Goal: Information Seeking & Learning: Learn about a topic

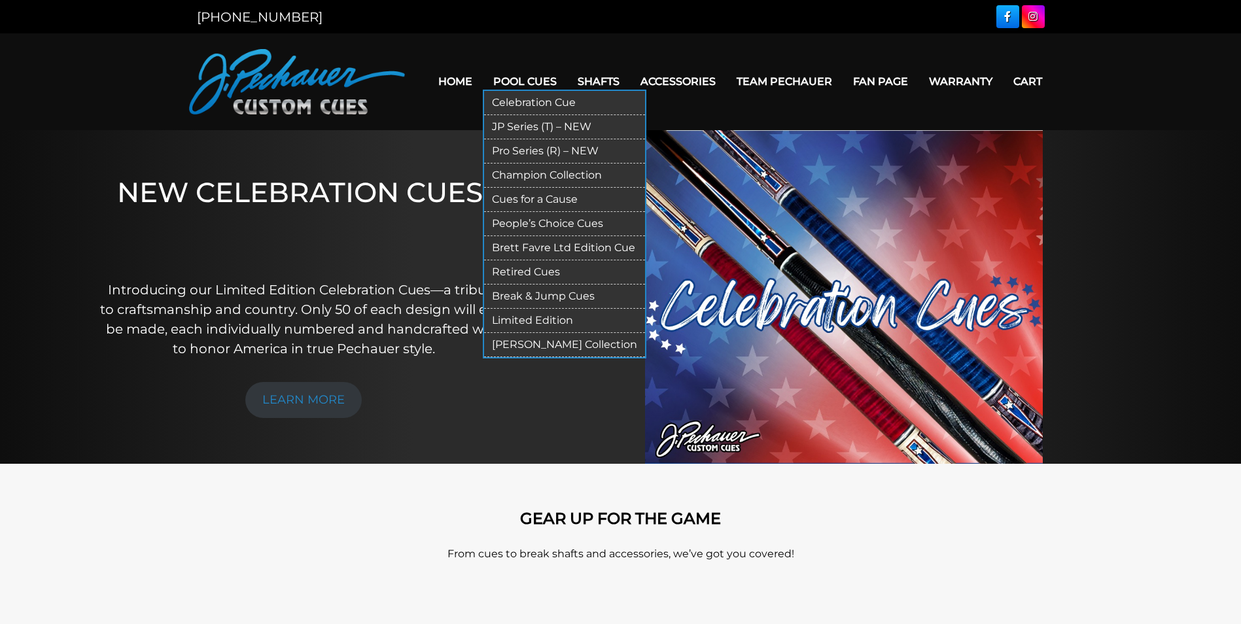
click at [531, 152] on link "Pro Series (R) – NEW" at bounding box center [564, 151] width 161 height 24
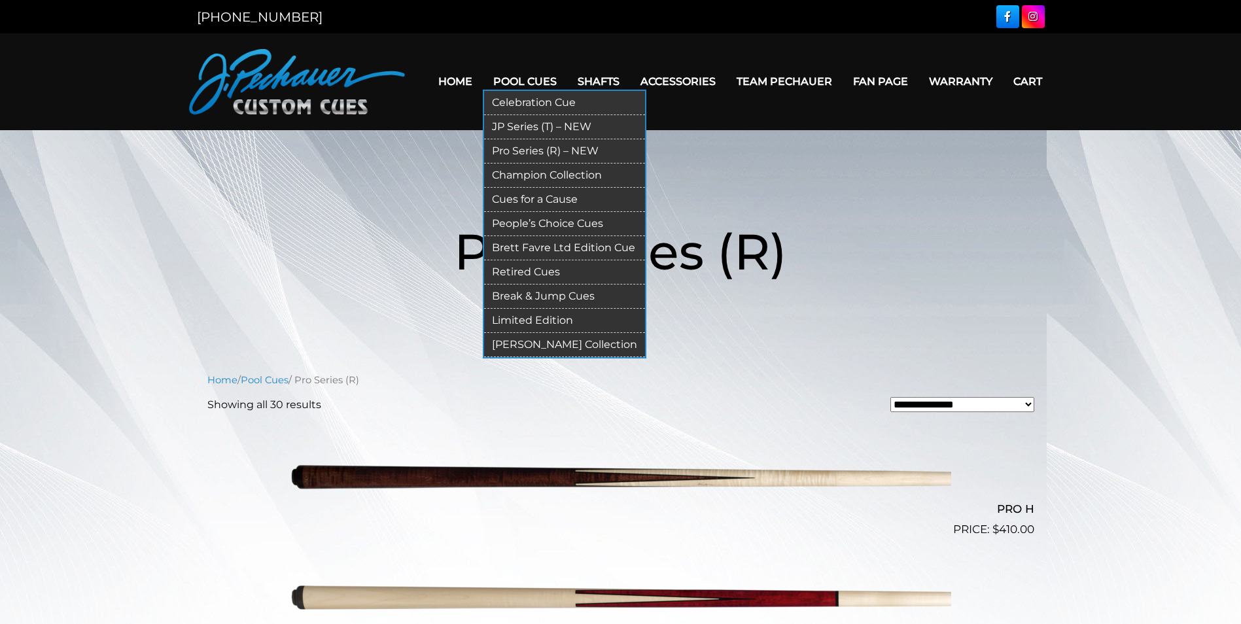
click at [535, 103] on link "Celebration Cue" at bounding box center [564, 103] width 161 height 24
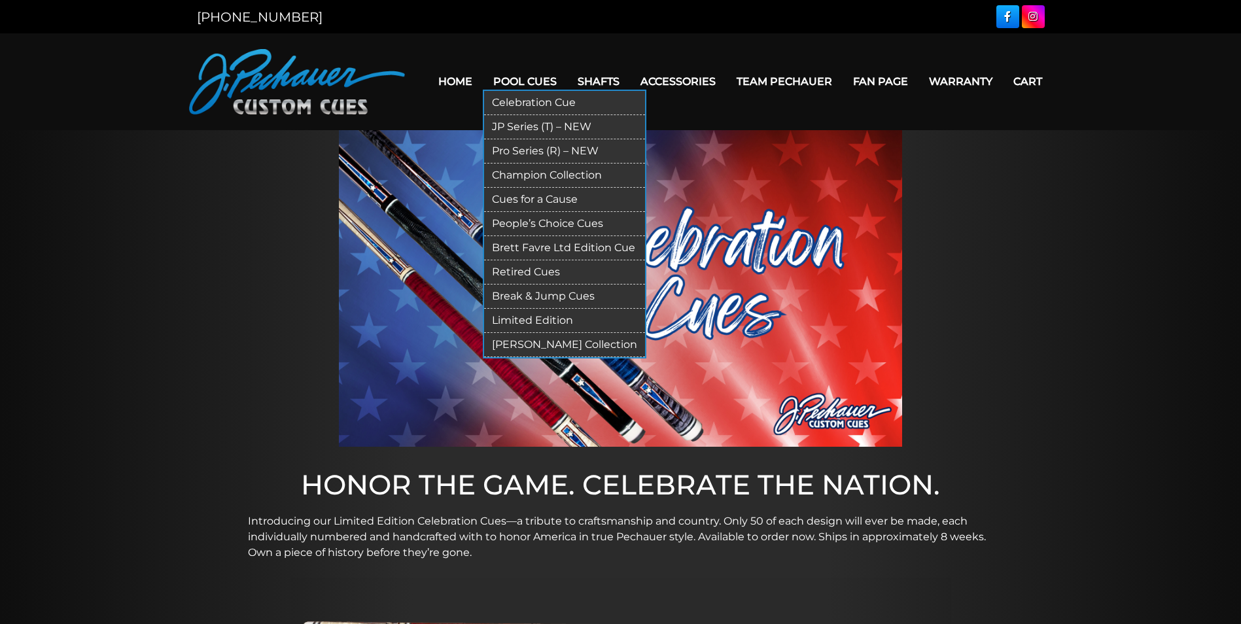
click at [520, 126] on link "JP Series (T) – NEW" at bounding box center [564, 127] width 161 height 24
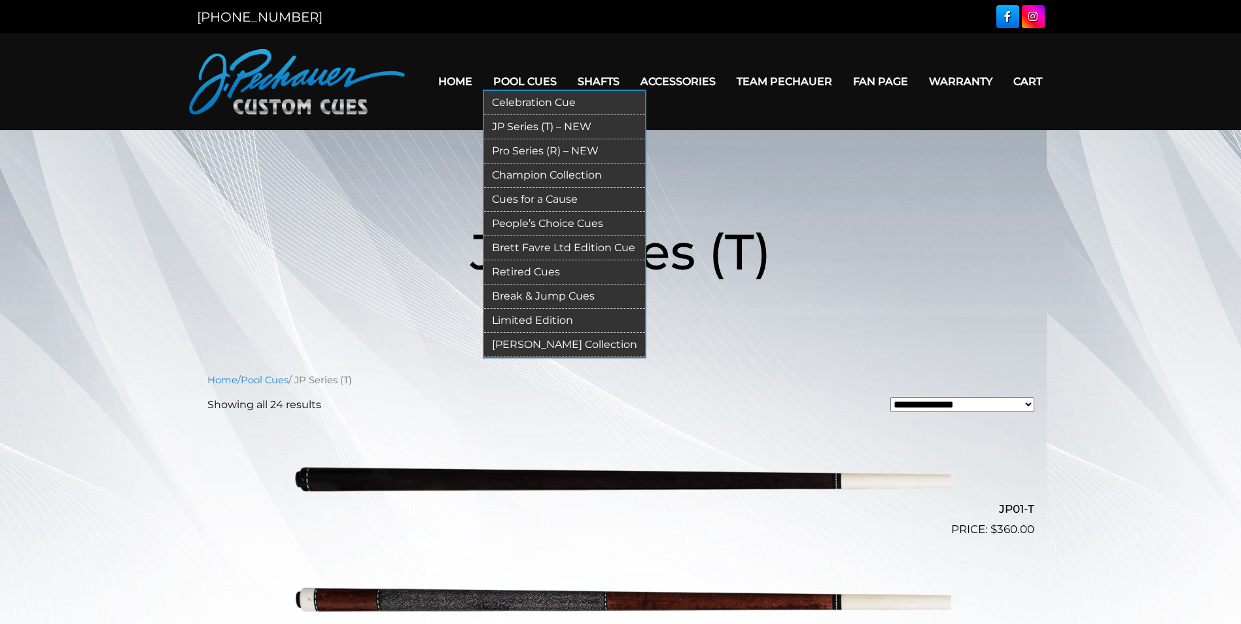
click at [530, 182] on link "Champion Collection" at bounding box center [564, 176] width 161 height 24
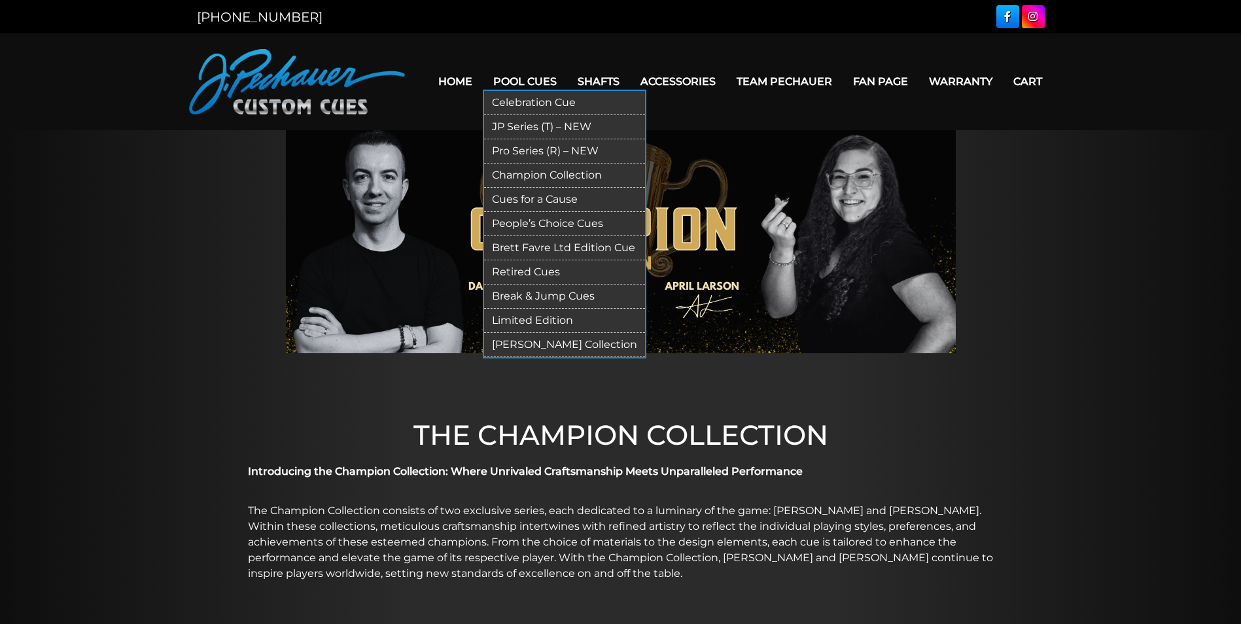
click at [537, 196] on link "Cues for a Cause" at bounding box center [564, 200] width 161 height 24
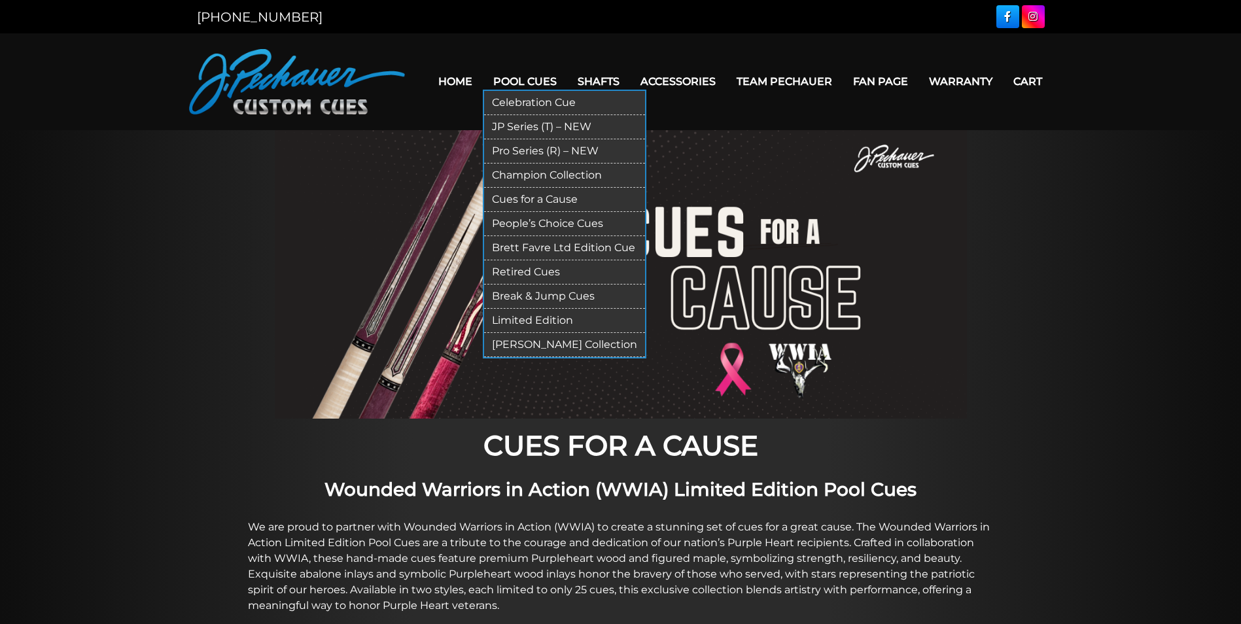
click at [541, 223] on link "People’s Choice Cues" at bounding box center [564, 224] width 161 height 24
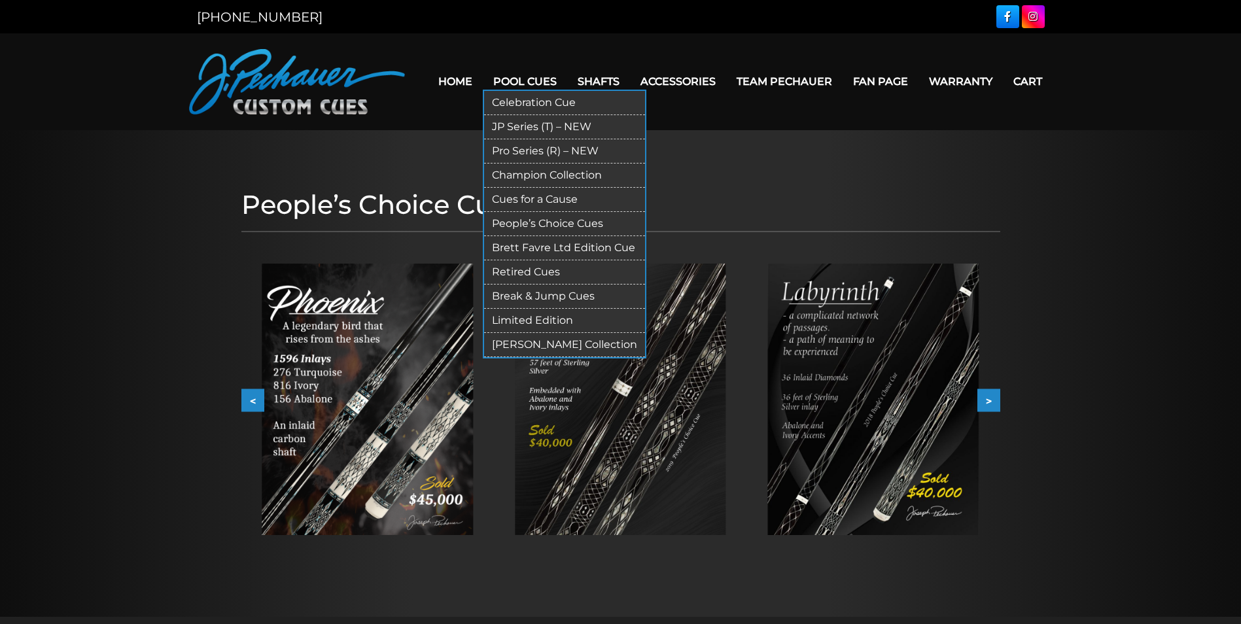
click at [548, 249] on link "Brett Favre Ltd Edition Cue" at bounding box center [564, 248] width 161 height 24
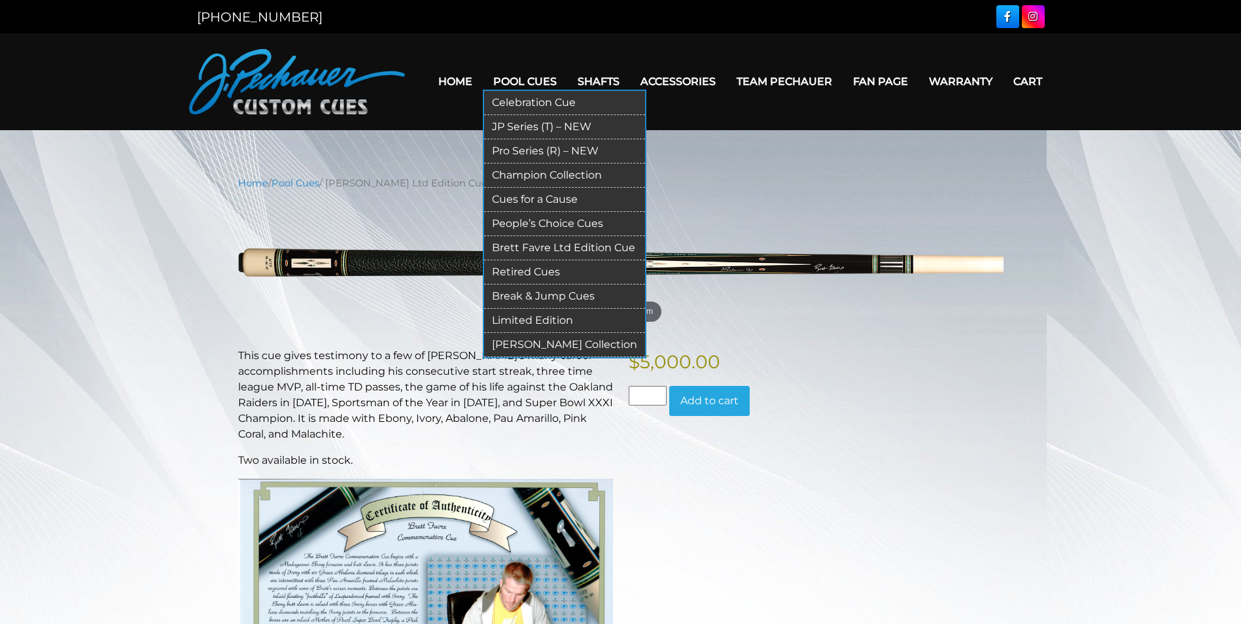
click at [535, 274] on link "Retired Cues" at bounding box center [564, 272] width 161 height 24
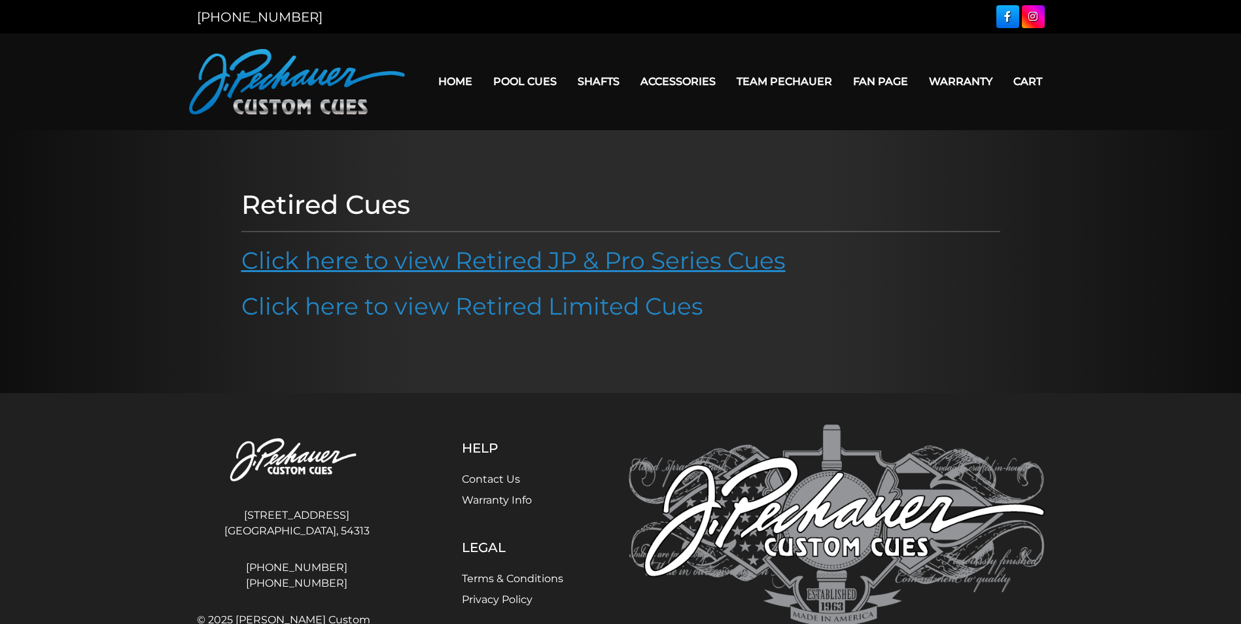
click at [531, 265] on link "Click here to view Retired JP & Pro Series Cues" at bounding box center [513, 260] width 544 height 29
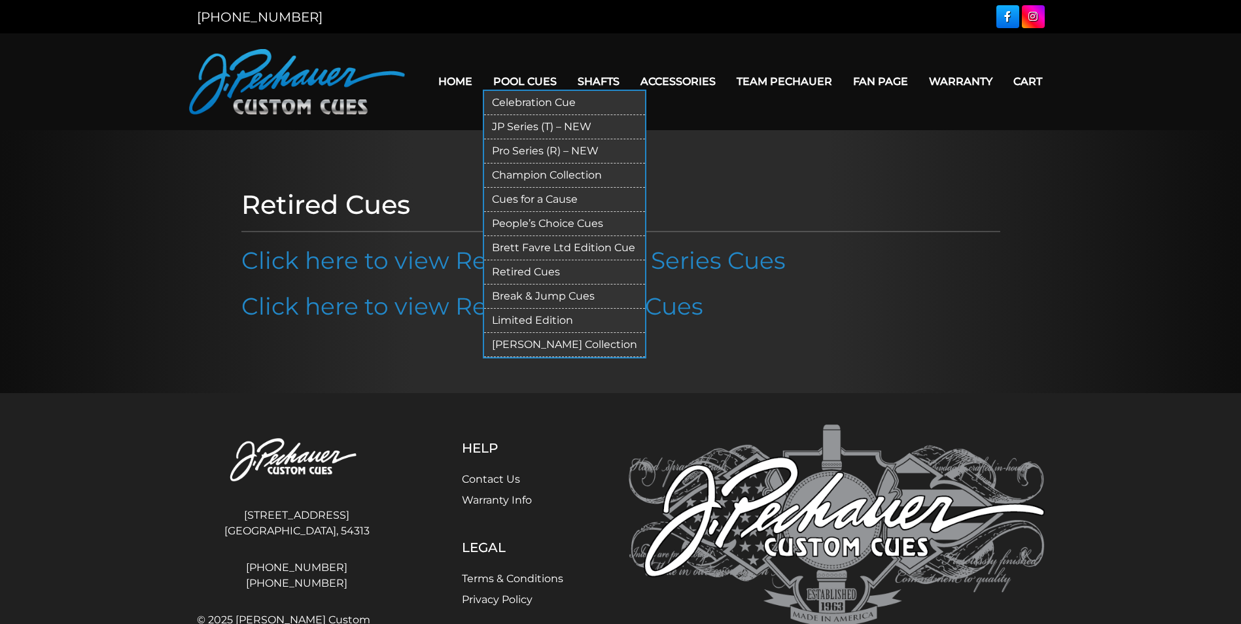
click at [560, 345] on link "[PERSON_NAME] Collection" at bounding box center [564, 345] width 161 height 24
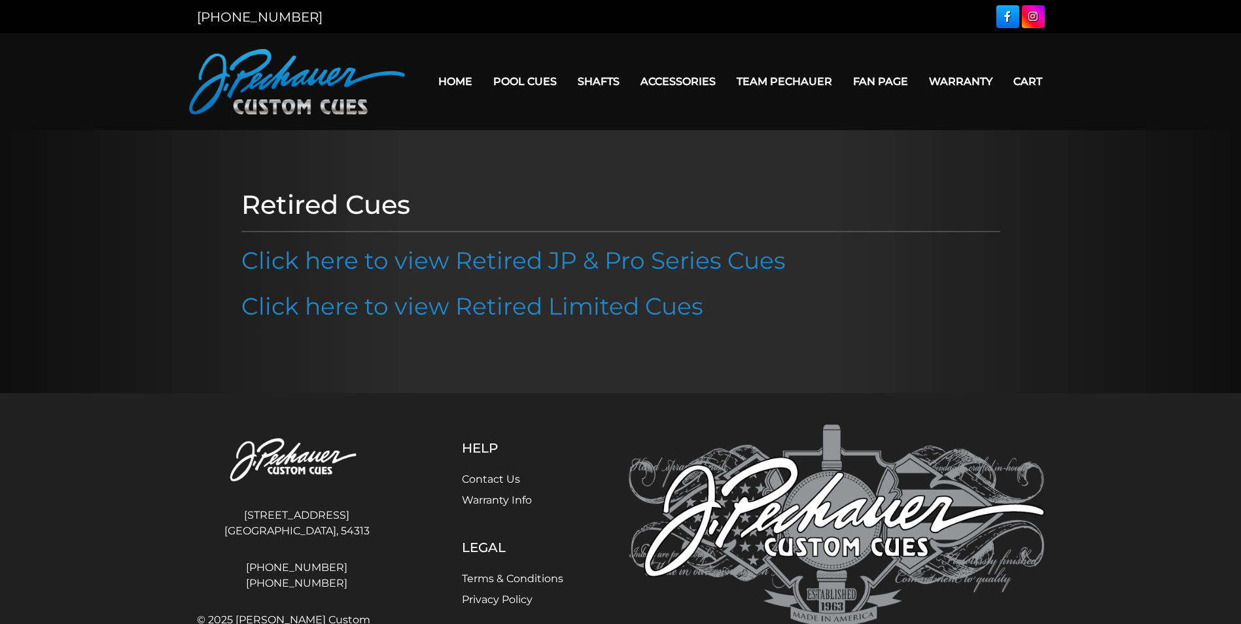
click at [448, 83] on link "Home" at bounding box center [455, 81] width 55 height 33
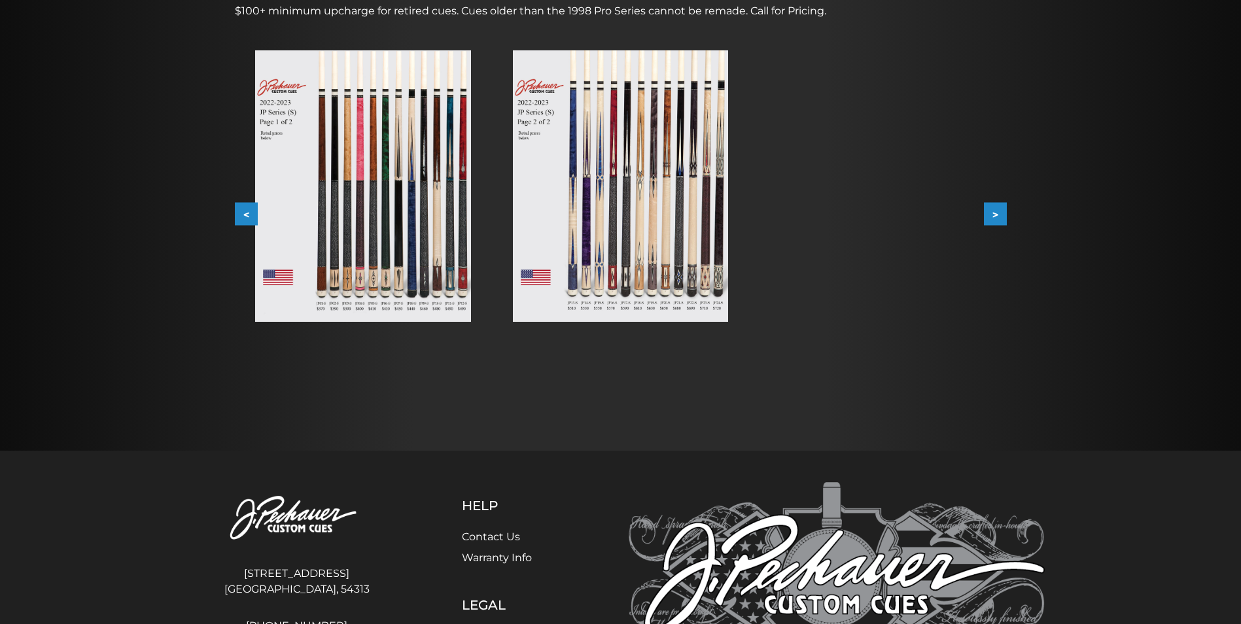
scroll to position [227, 0]
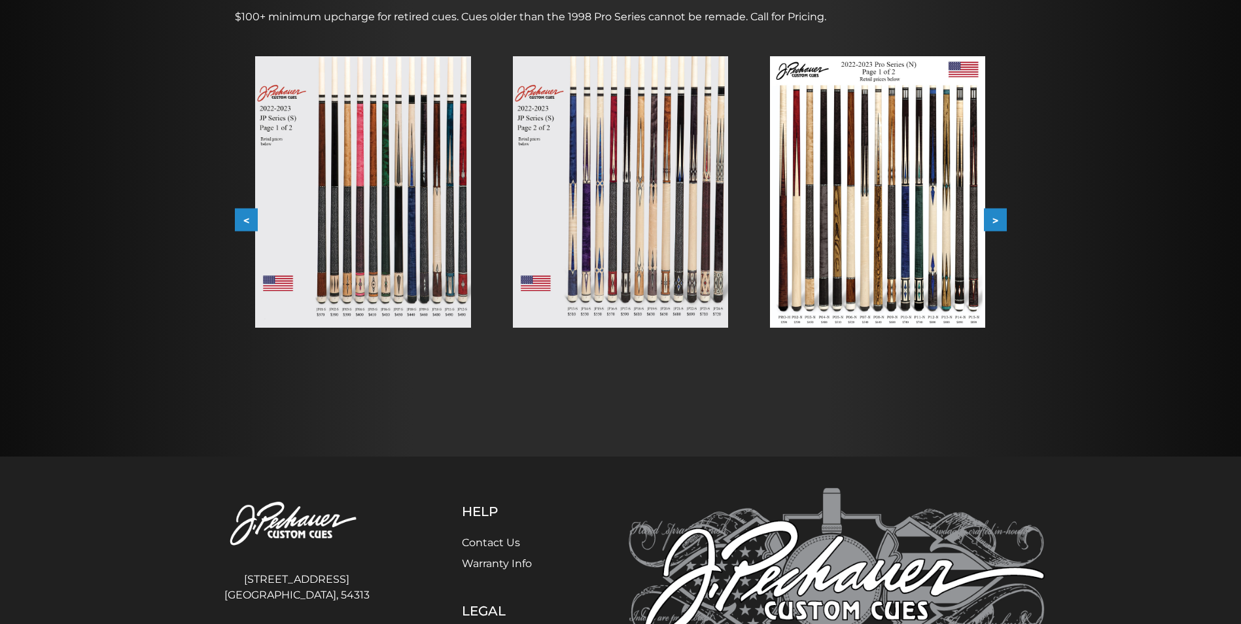
click at [995, 221] on button ">" at bounding box center [995, 220] width 23 height 23
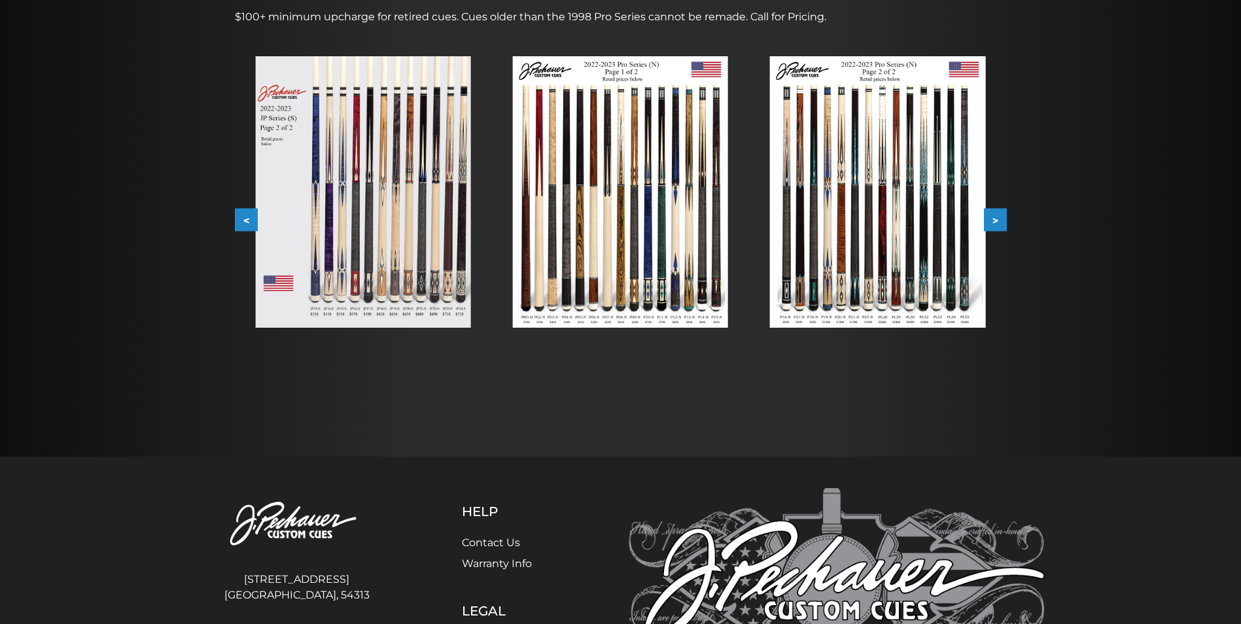
click at [995, 221] on button ">" at bounding box center [995, 220] width 23 height 23
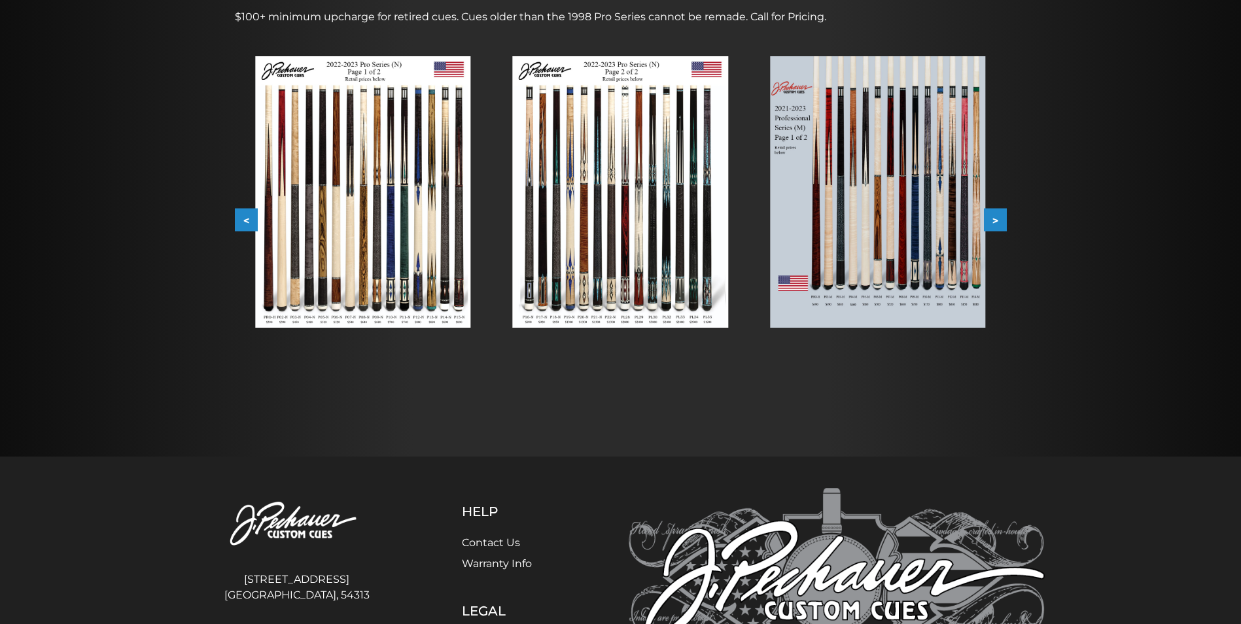
click at [995, 221] on button ">" at bounding box center [995, 220] width 23 height 23
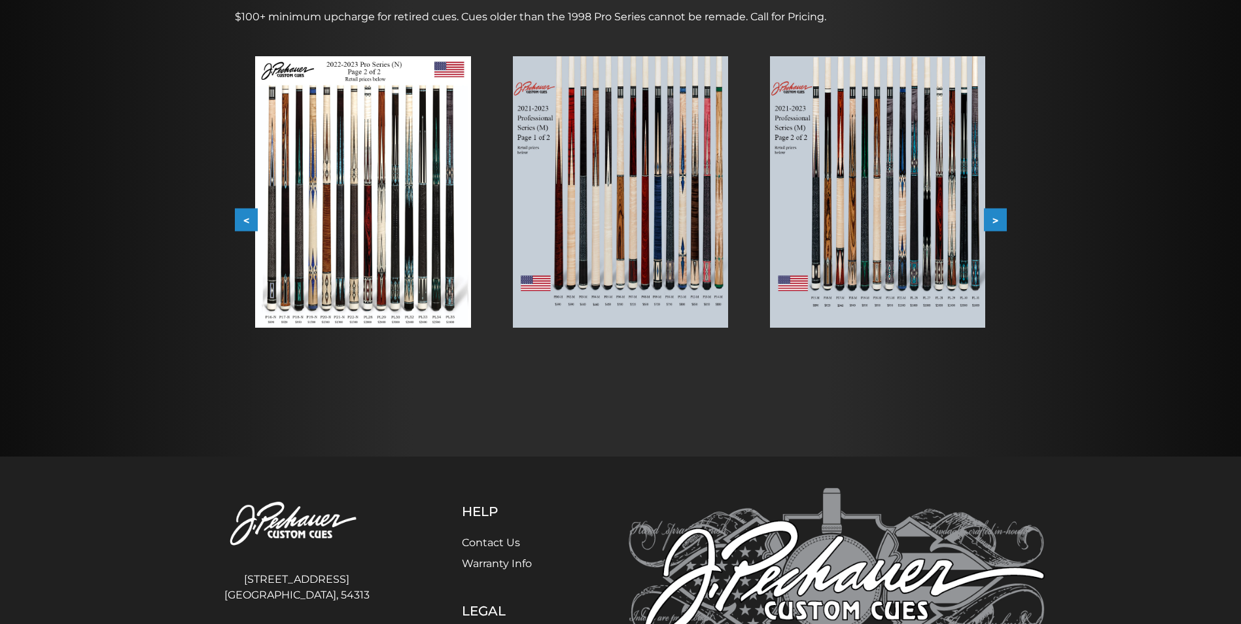
click at [995, 221] on button ">" at bounding box center [995, 220] width 23 height 23
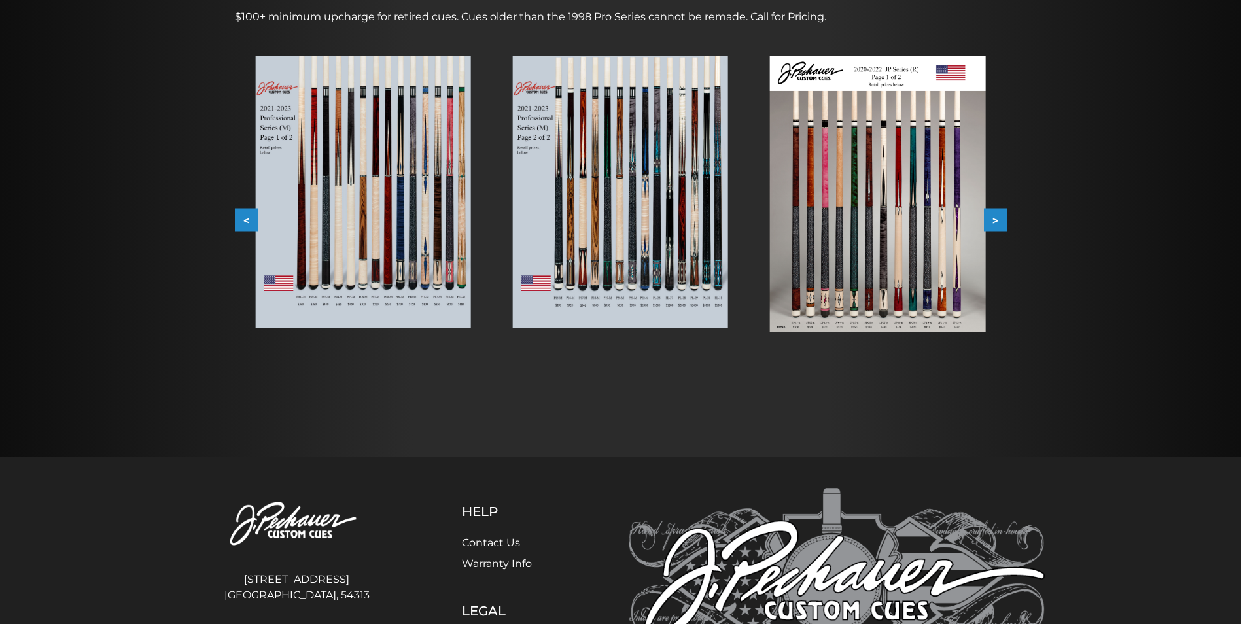
click at [995, 221] on button ">" at bounding box center [995, 220] width 23 height 23
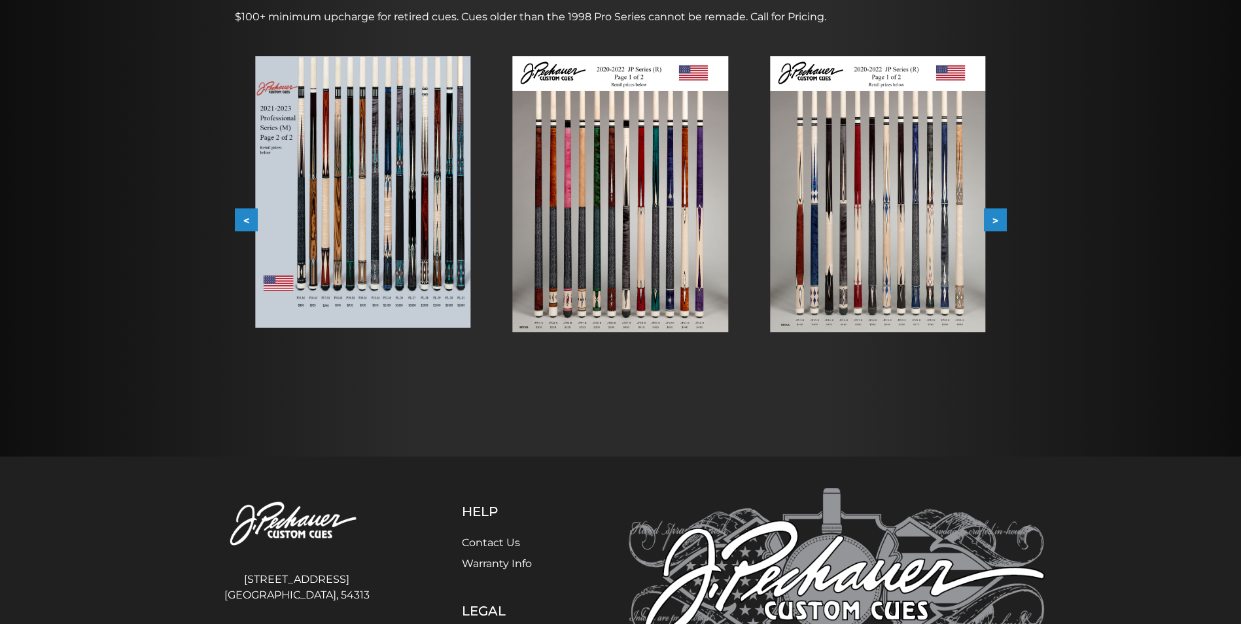
click at [995, 221] on button ">" at bounding box center [995, 220] width 23 height 23
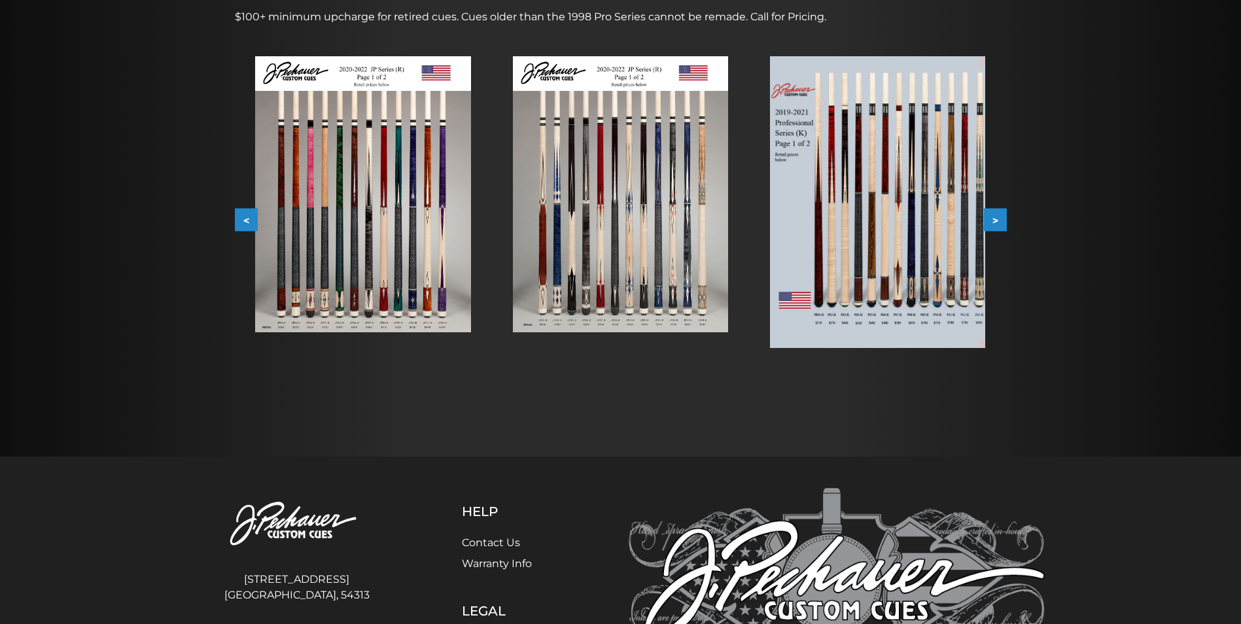
click at [995, 221] on button ">" at bounding box center [995, 220] width 23 height 23
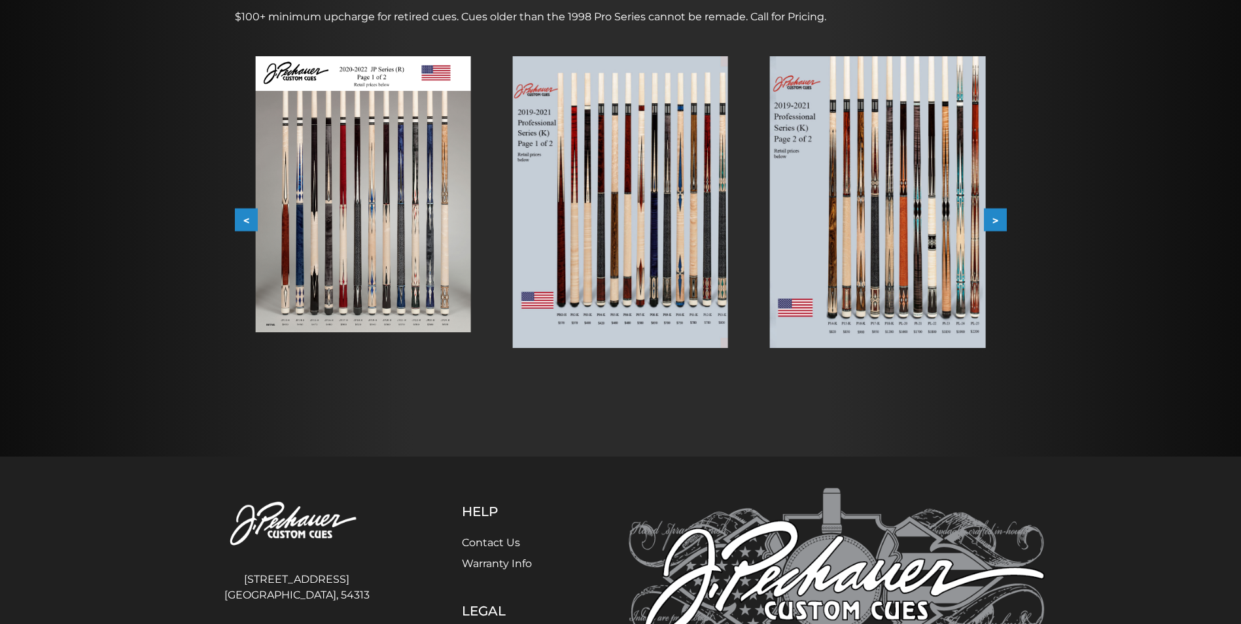
click at [995, 221] on button ">" at bounding box center [995, 220] width 23 height 23
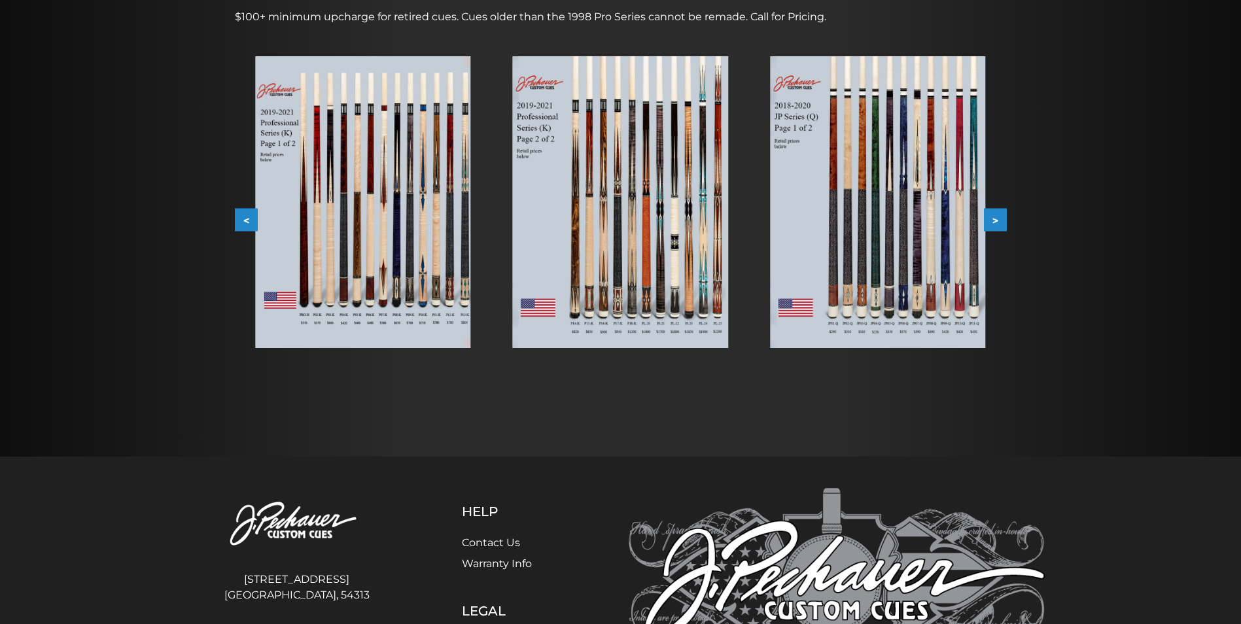
click at [995, 221] on button ">" at bounding box center [995, 220] width 23 height 23
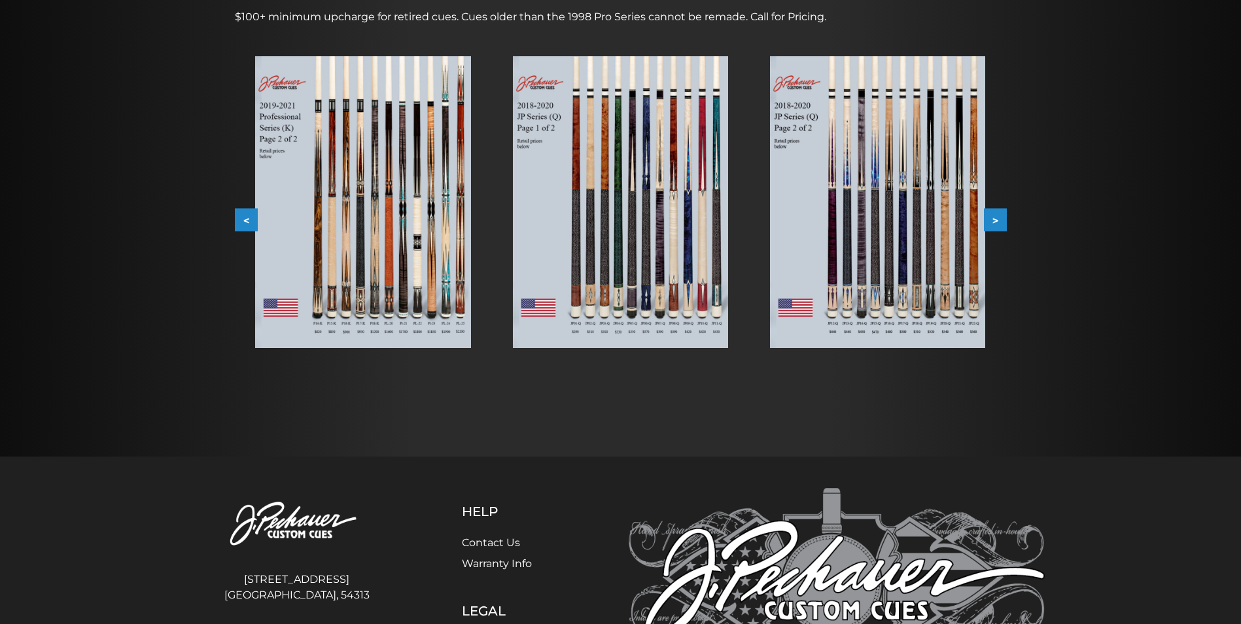
click at [995, 221] on button ">" at bounding box center [995, 220] width 23 height 23
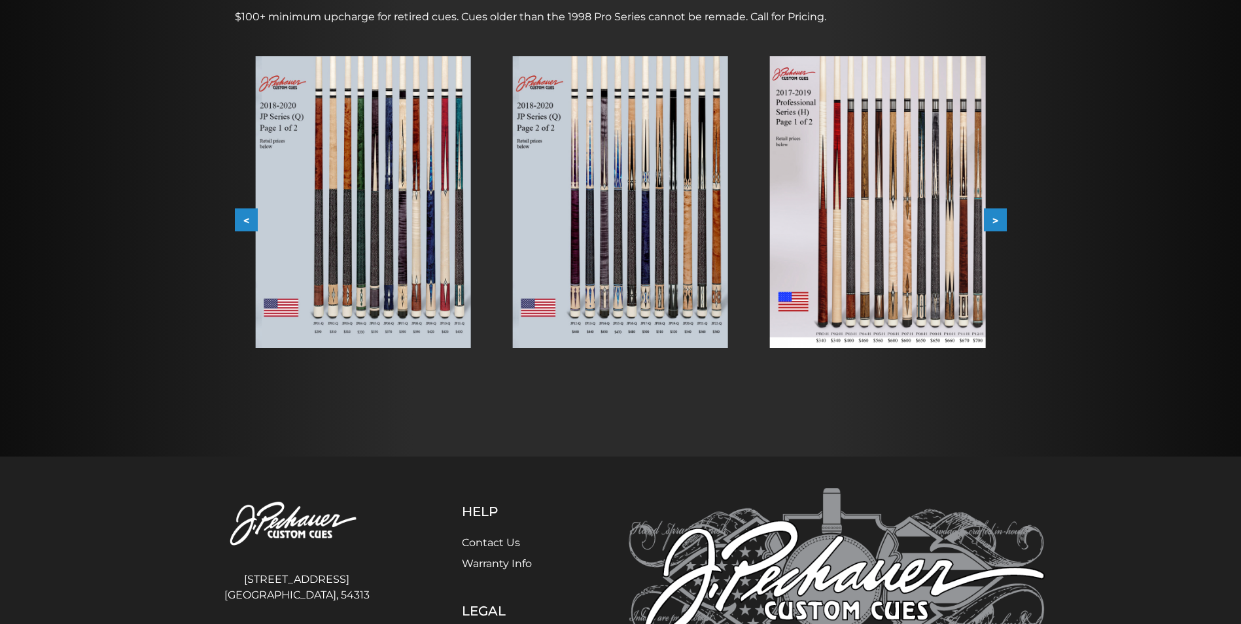
click at [995, 221] on button ">" at bounding box center [995, 220] width 23 height 23
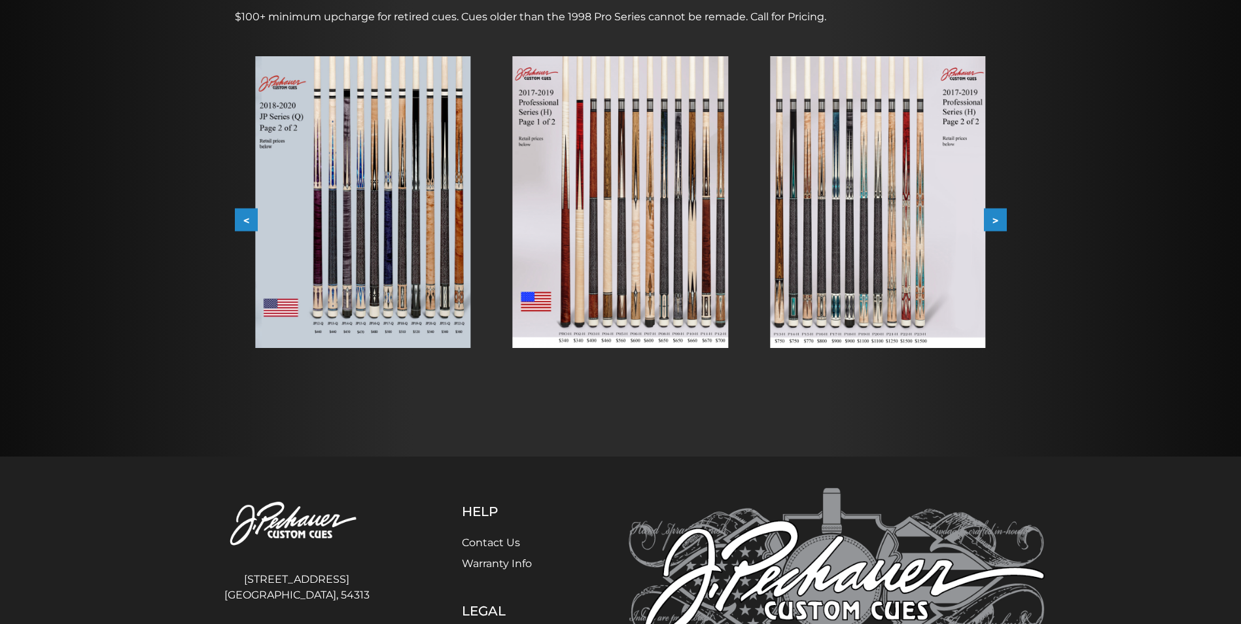
click at [995, 221] on button ">" at bounding box center [995, 220] width 23 height 23
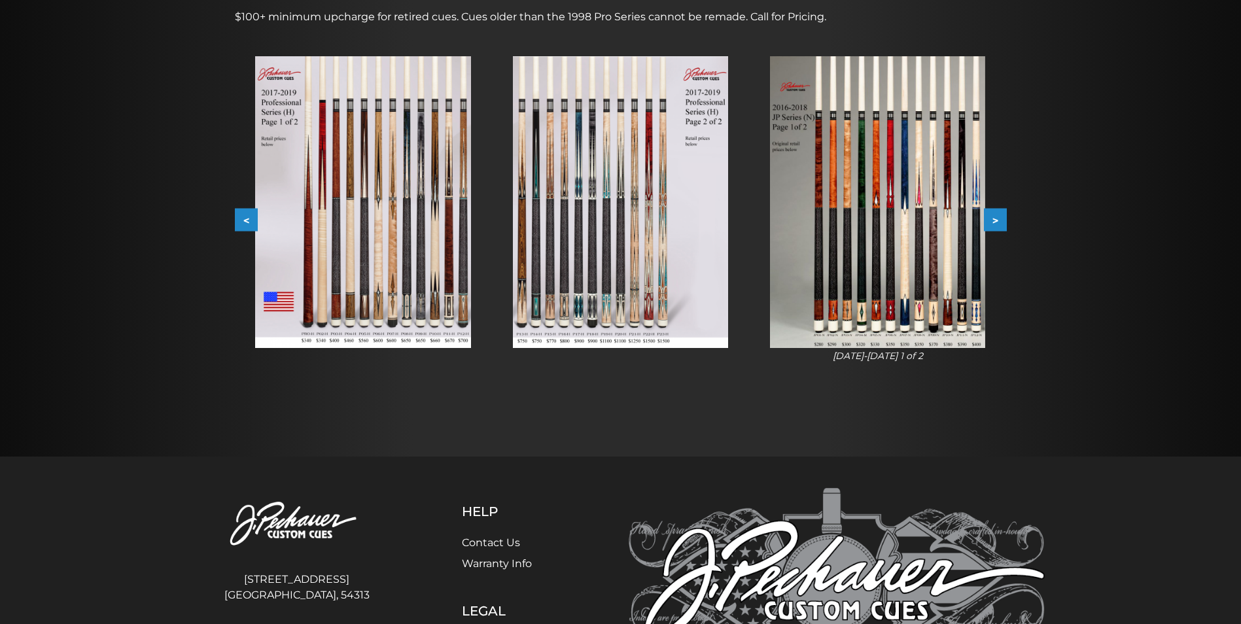
click at [995, 221] on button ">" at bounding box center [995, 220] width 23 height 23
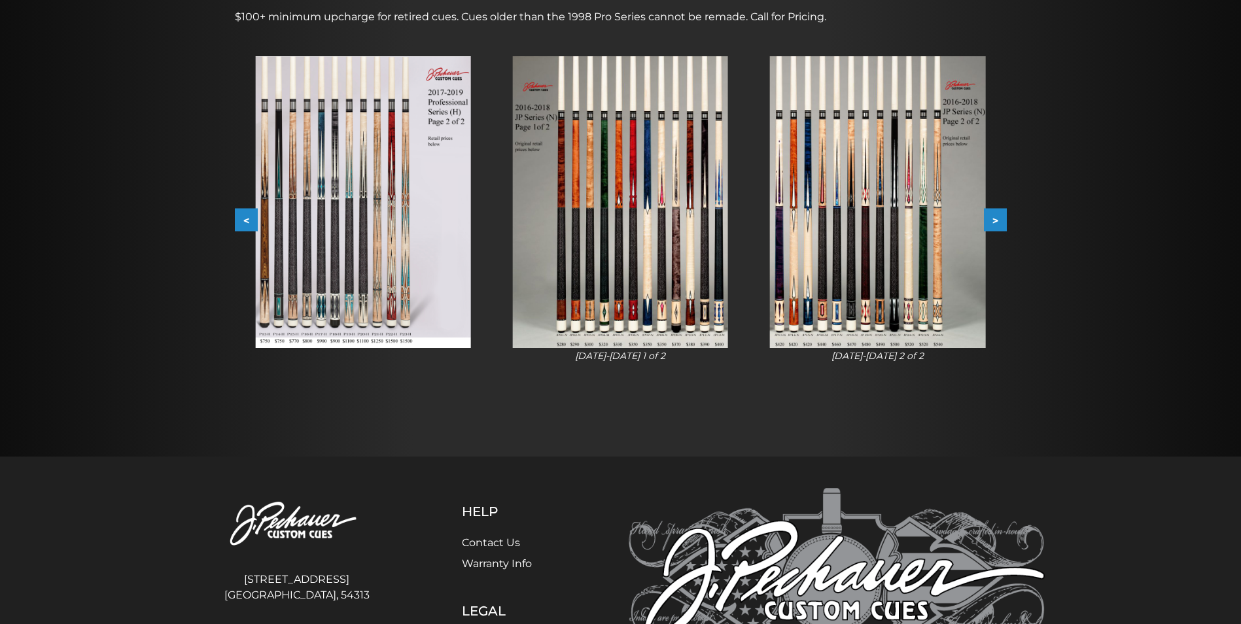
click at [995, 221] on button ">" at bounding box center [995, 220] width 23 height 23
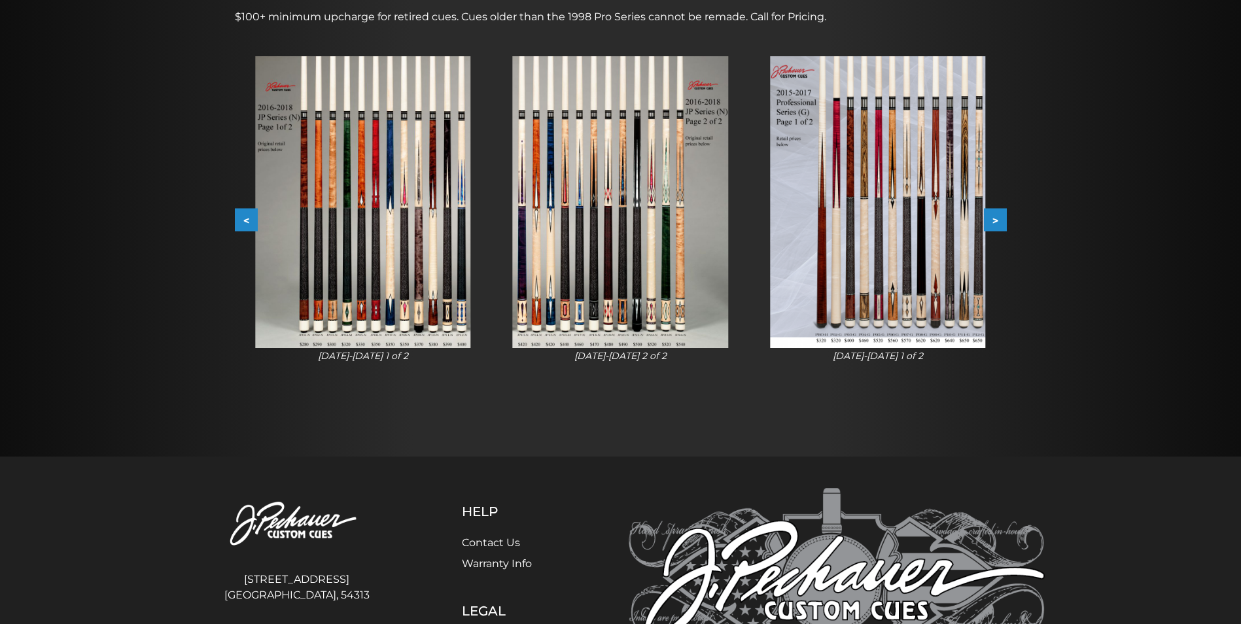
click at [995, 221] on button ">" at bounding box center [995, 220] width 23 height 23
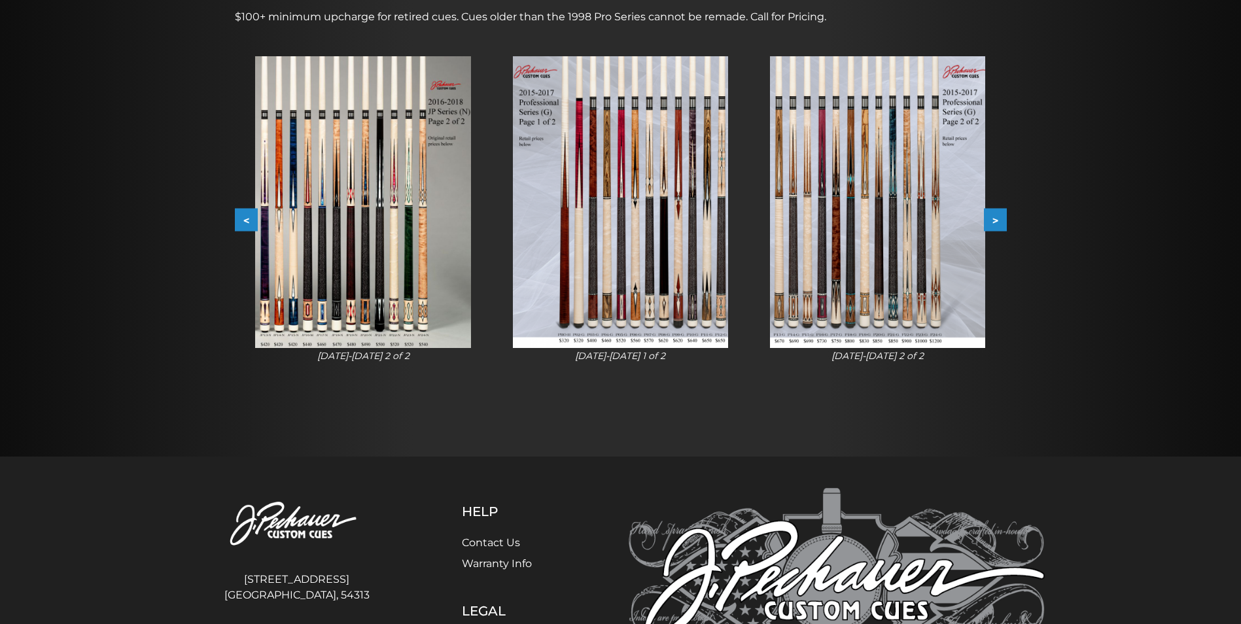
click at [995, 221] on button ">" at bounding box center [995, 220] width 23 height 23
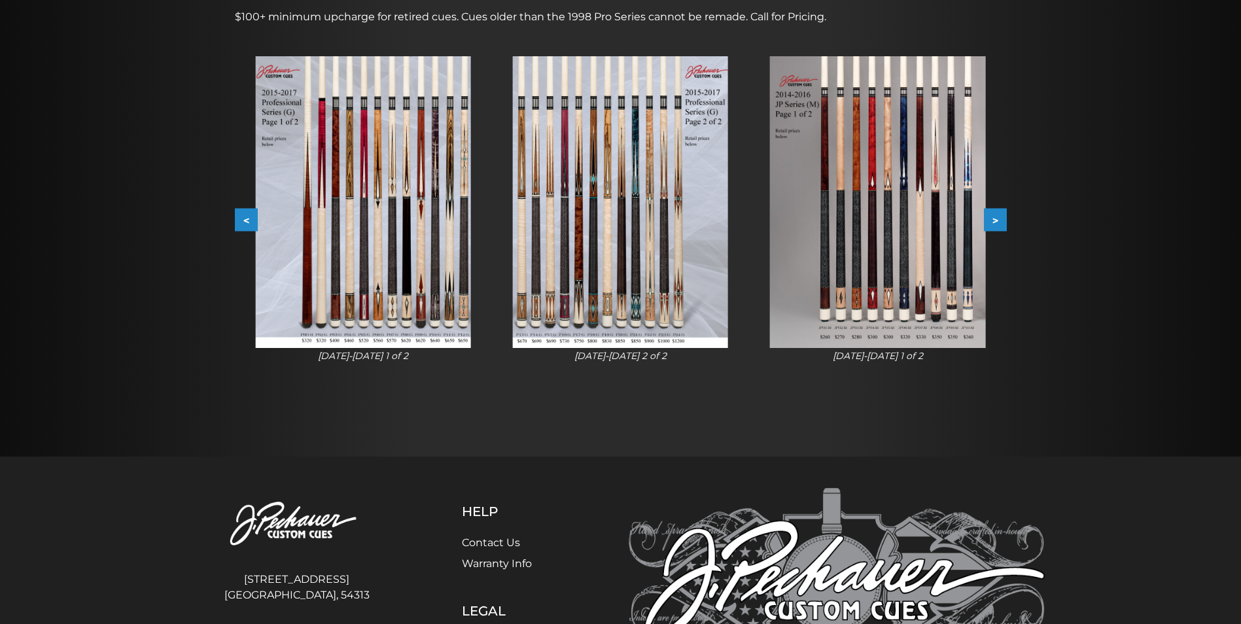
click at [995, 221] on button ">" at bounding box center [995, 220] width 23 height 23
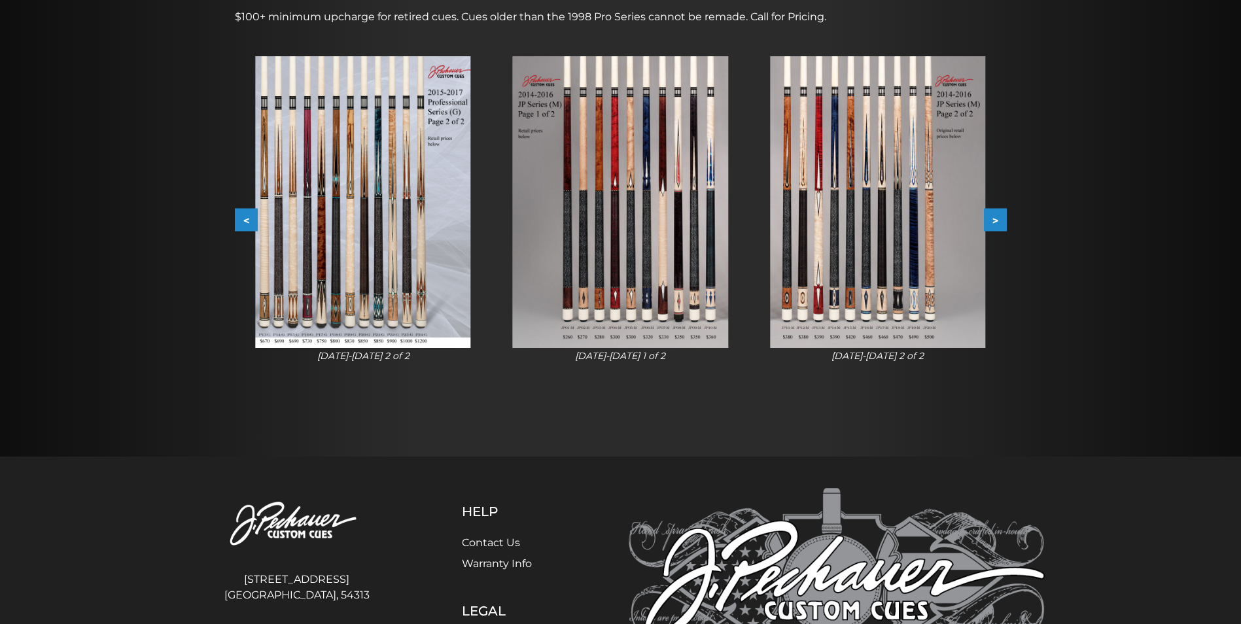
click at [995, 221] on button ">" at bounding box center [995, 220] width 23 height 23
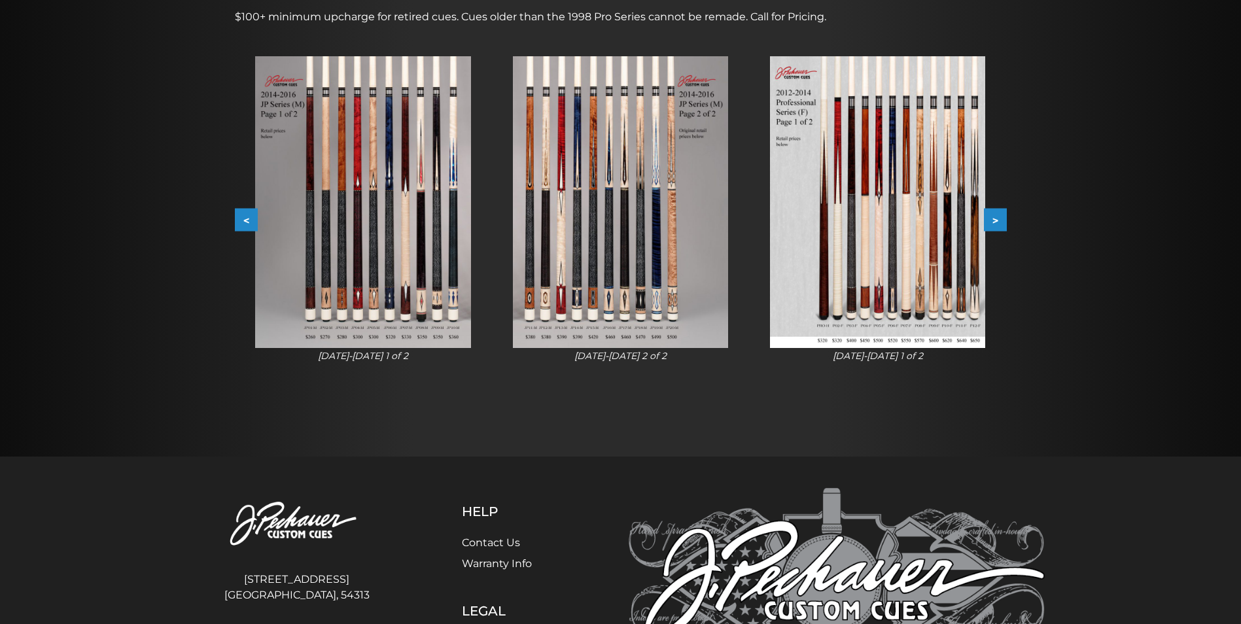
click at [995, 221] on button ">" at bounding box center [995, 220] width 23 height 23
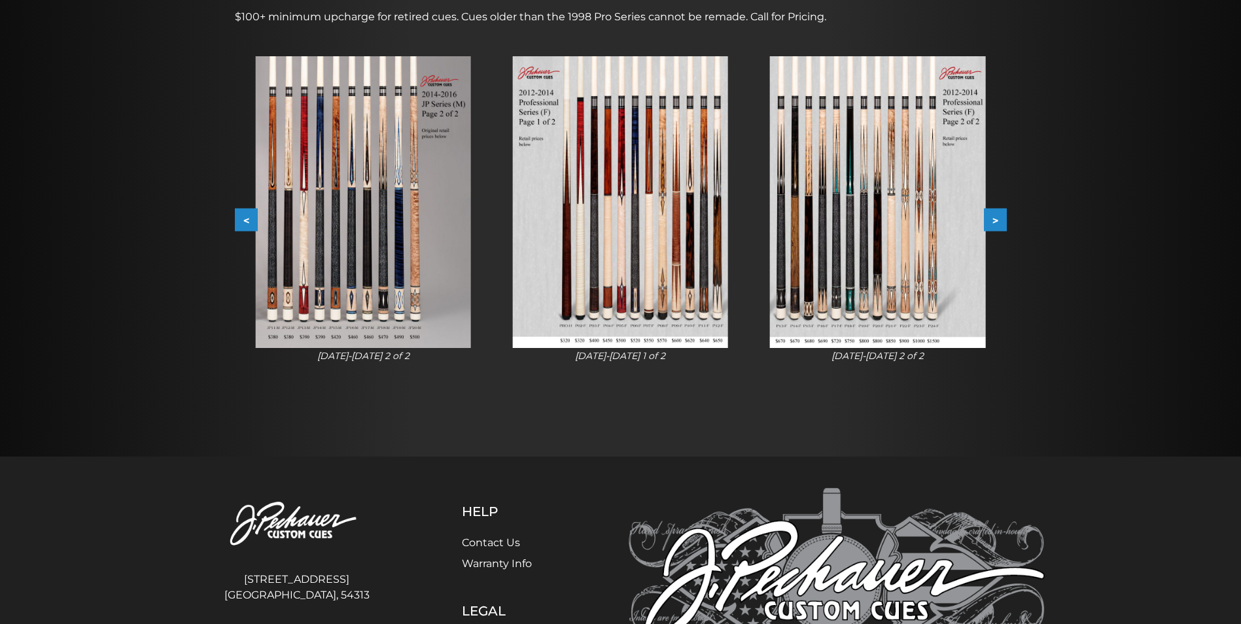
click at [995, 221] on button ">" at bounding box center [995, 220] width 23 height 23
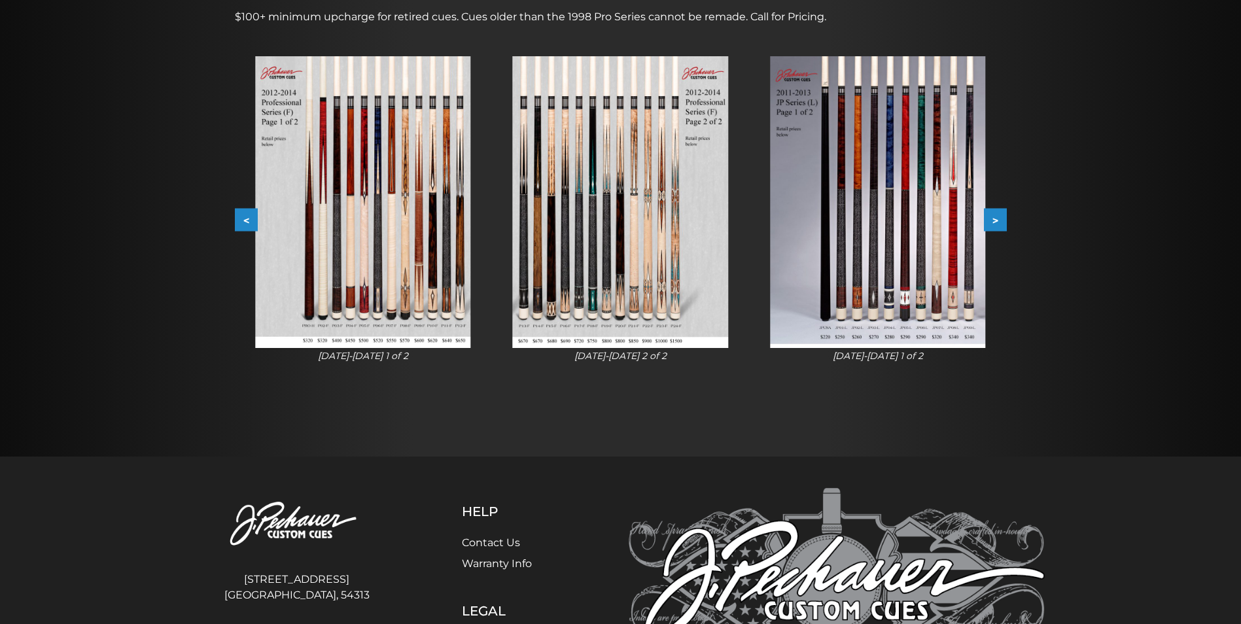
click at [995, 221] on button ">" at bounding box center [995, 220] width 23 height 23
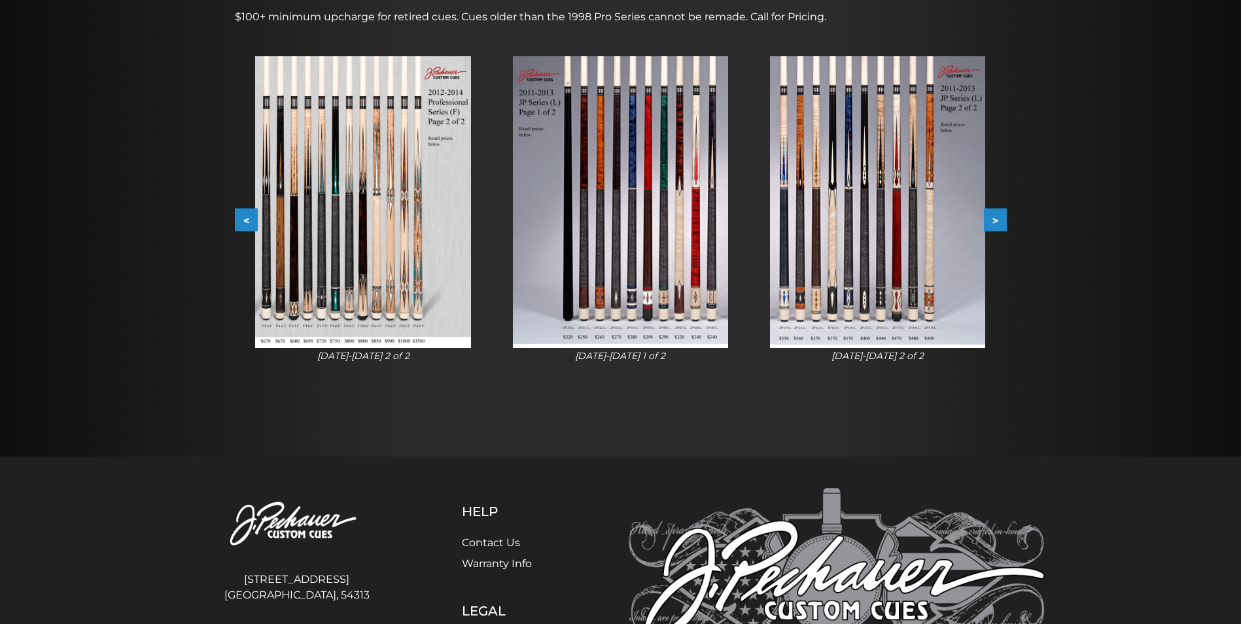
click at [995, 221] on button ">" at bounding box center [995, 220] width 23 height 23
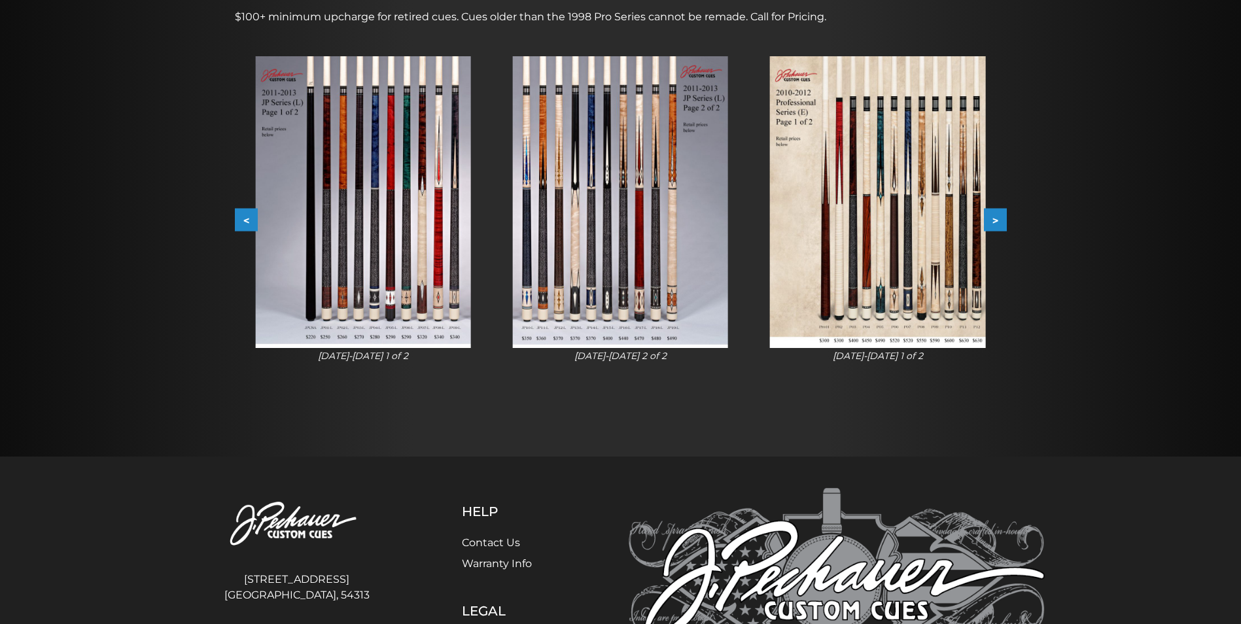
click at [995, 221] on button ">" at bounding box center [995, 220] width 23 height 23
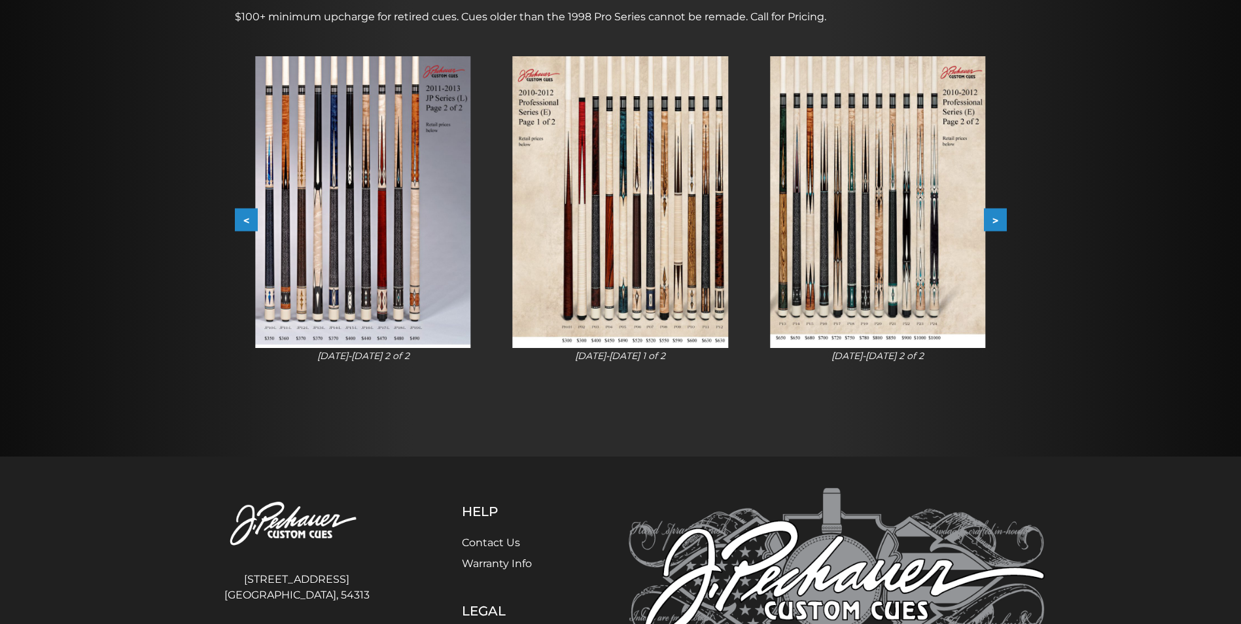
click at [995, 221] on button ">" at bounding box center [995, 220] width 23 height 23
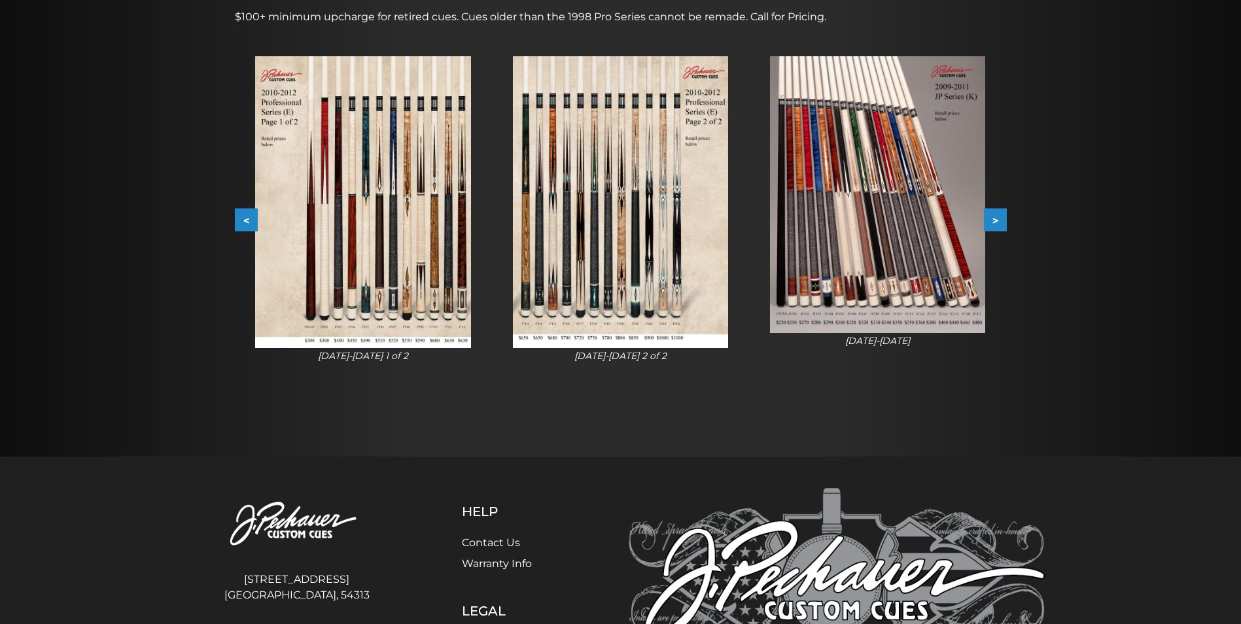
click at [995, 221] on button ">" at bounding box center [995, 220] width 23 height 23
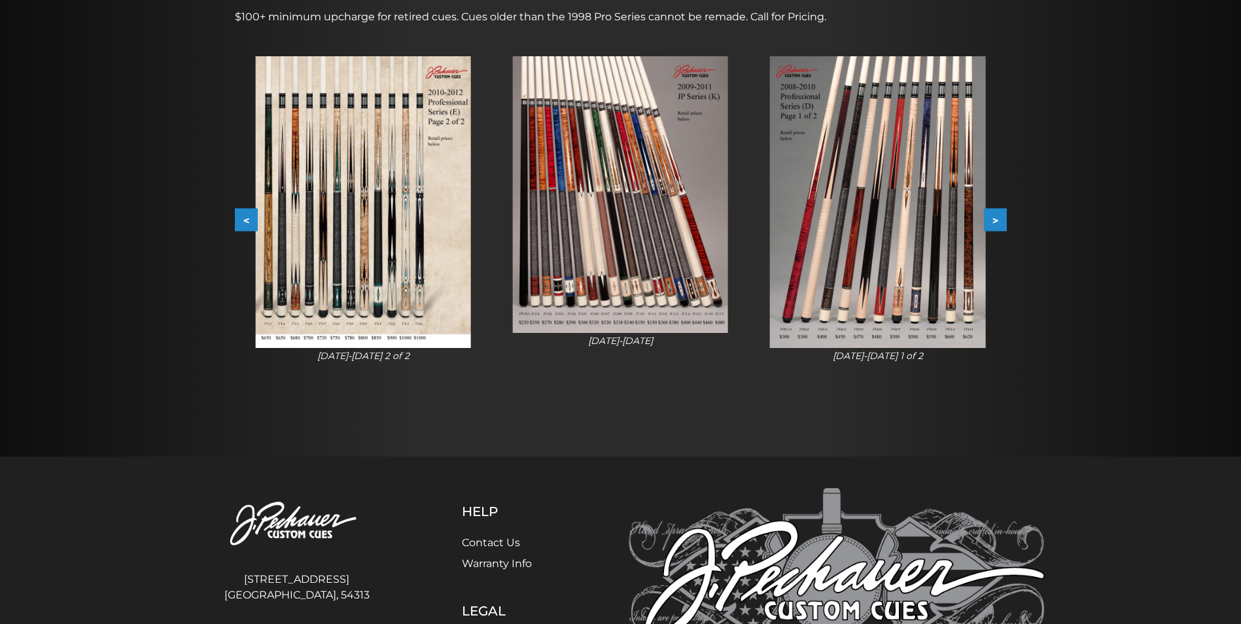
click at [995, 221] on button ">" at bounding box center [995, 220] width 23 height 23
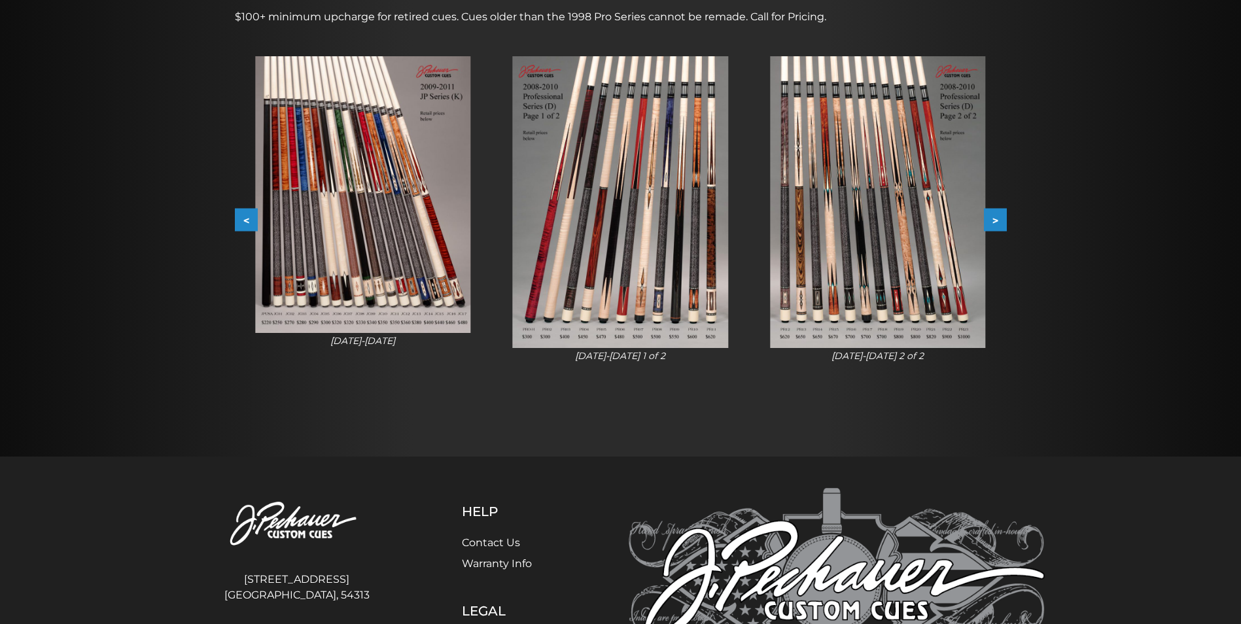
click at [997, 226] on button ">" at bounding box center [995, 220] width 23 height 23
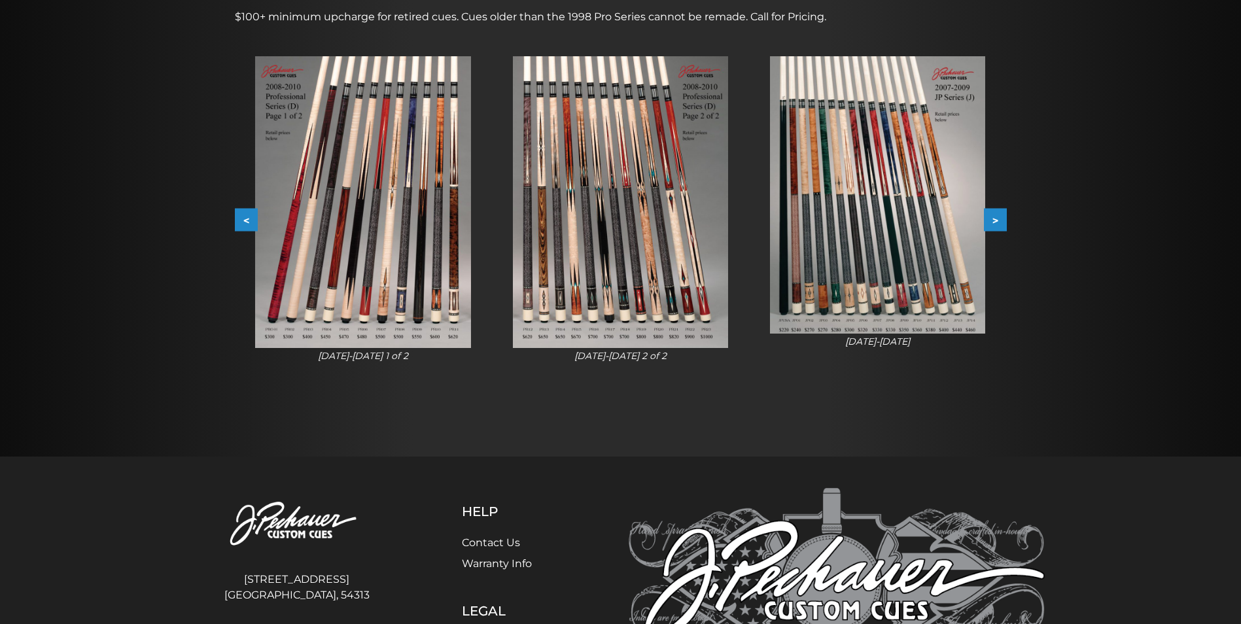
click at [997, 226] on button ">" at bounding box center [995, 220] width 23 height 23
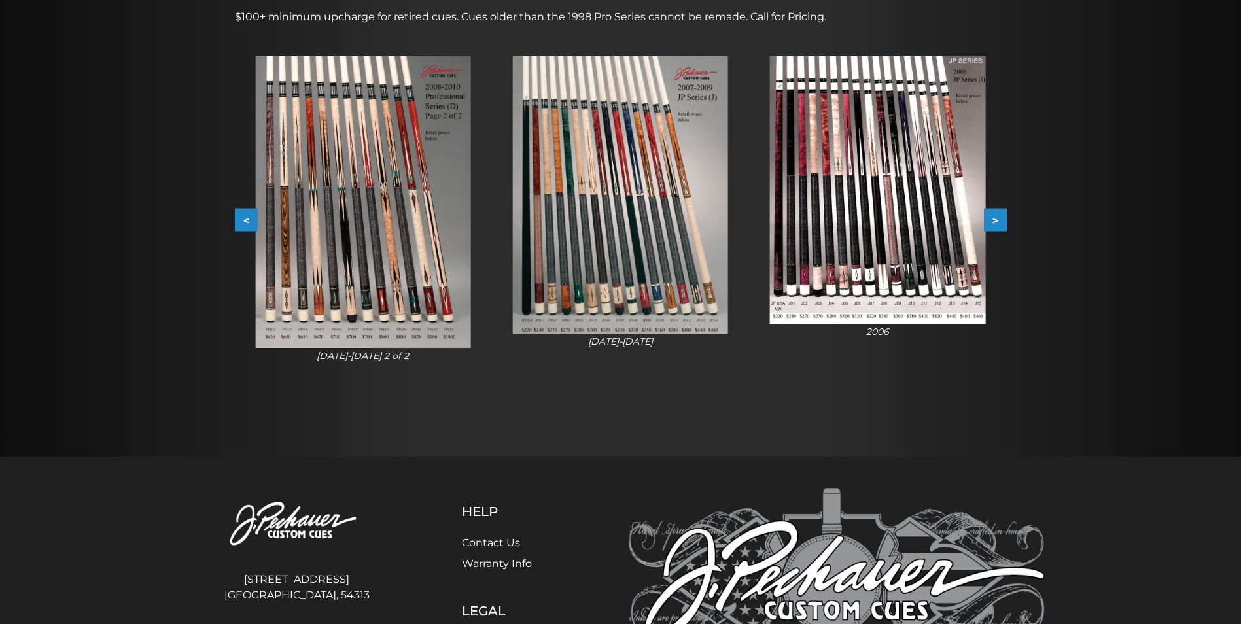
click at [997, 226] on button ">" at bounding box center [995, 220] width 23 height 23
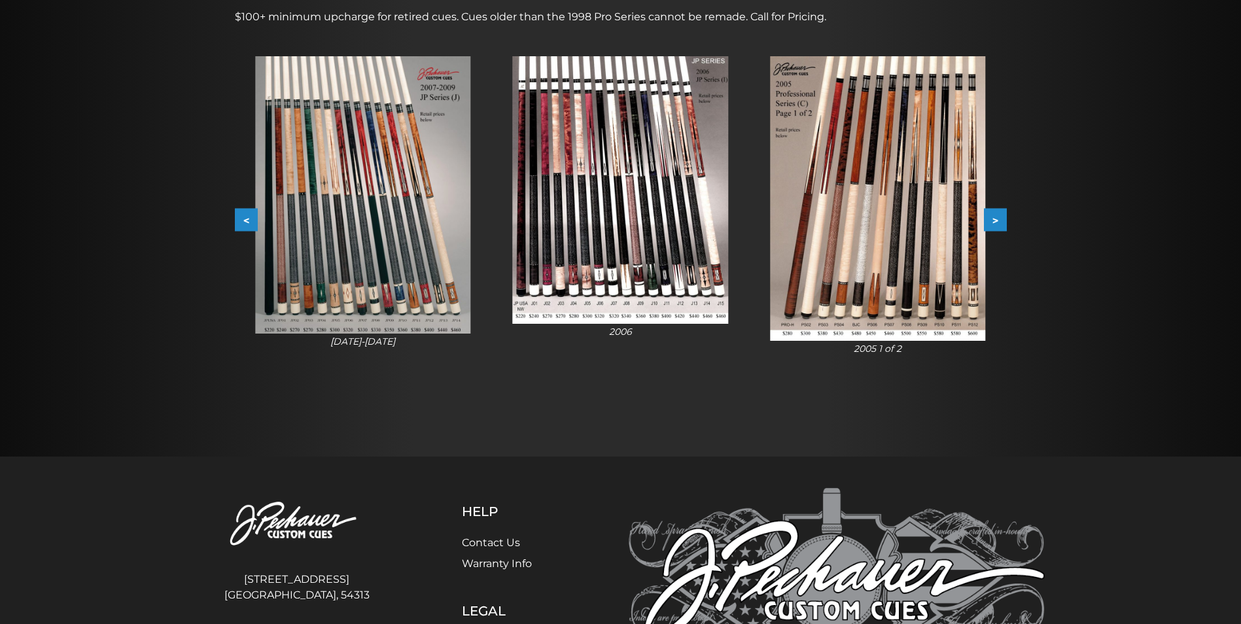
click at [997, 226] on button ">" at bounding box center [995, 220] width 23 height 23
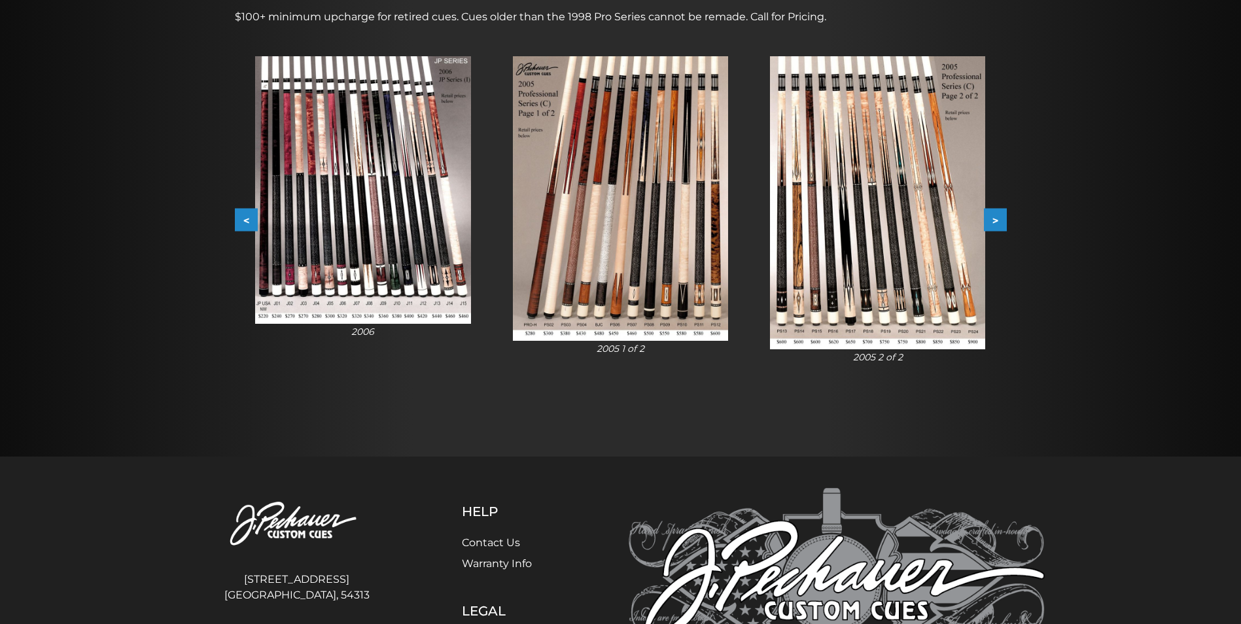
click at [997, 226] on button ">" at bounding box center [995, 220] width 23 height 23
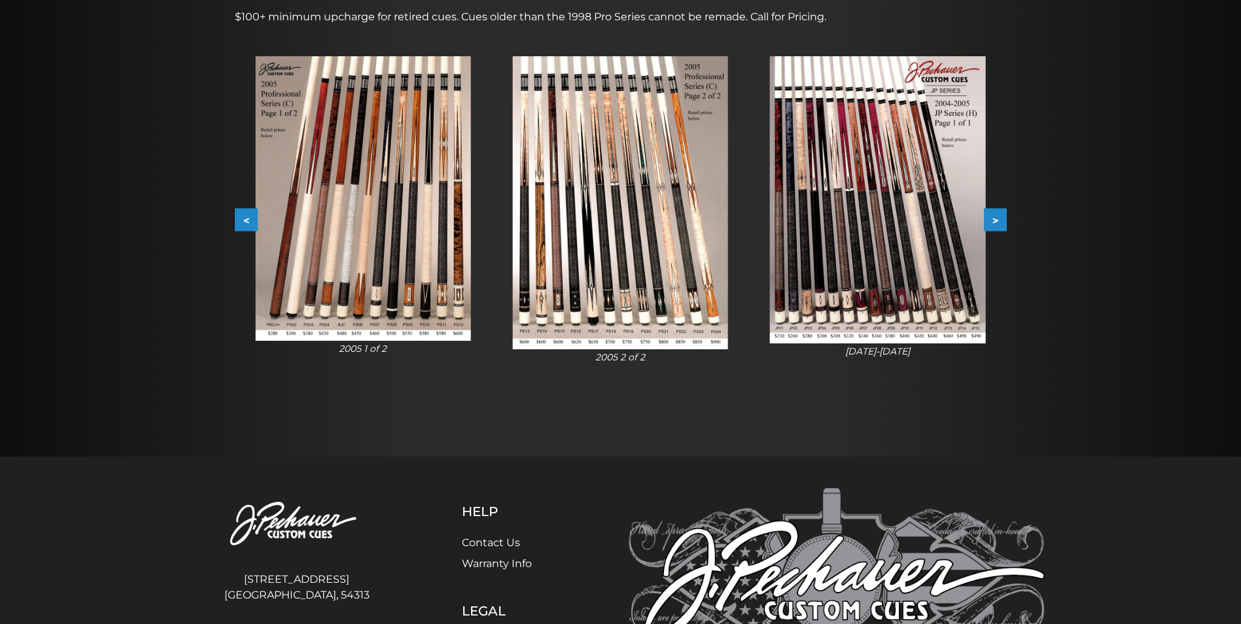
click at [997, 226] on button ">" at bounding box center [995, 220] width 23 height 23
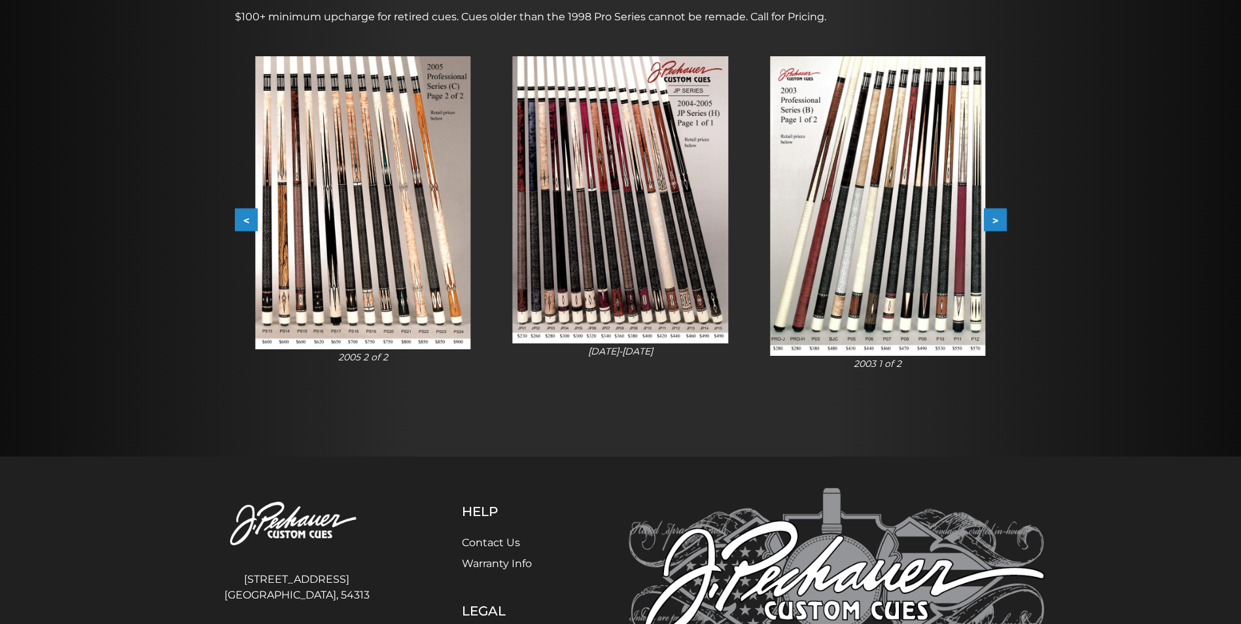
click at [997, 226] on button ">" at bounding box center [995, 220] width 23 height 23
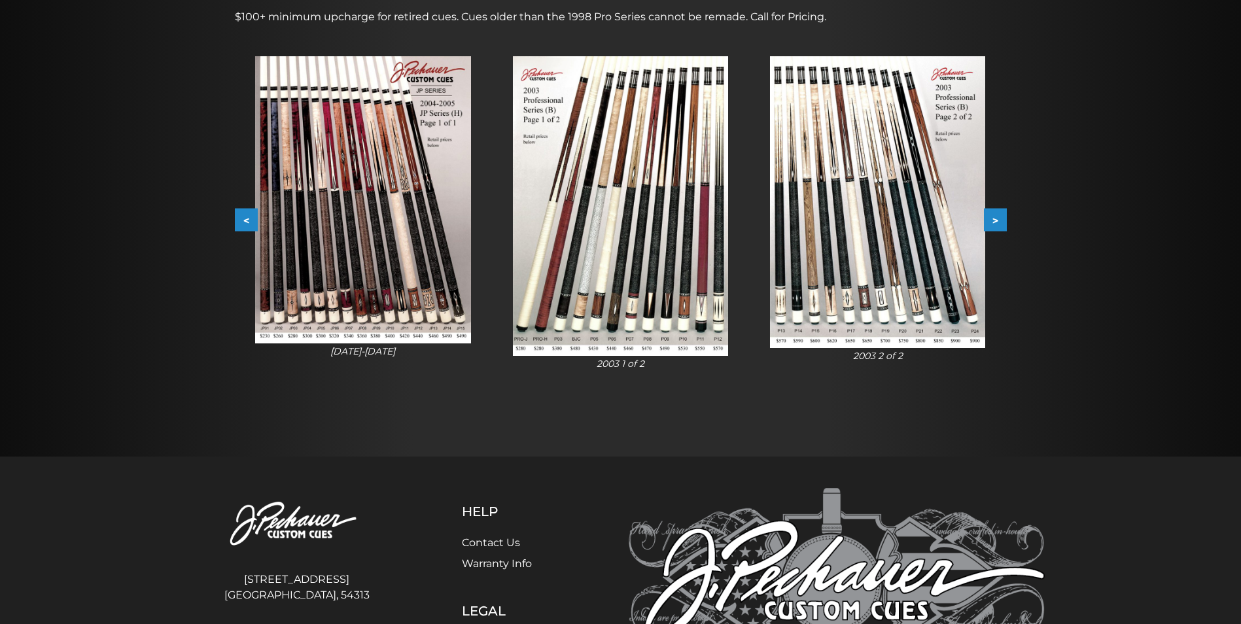
click at [997, 226] on button ">" at bounding box center [995, 220] width 23 height 23
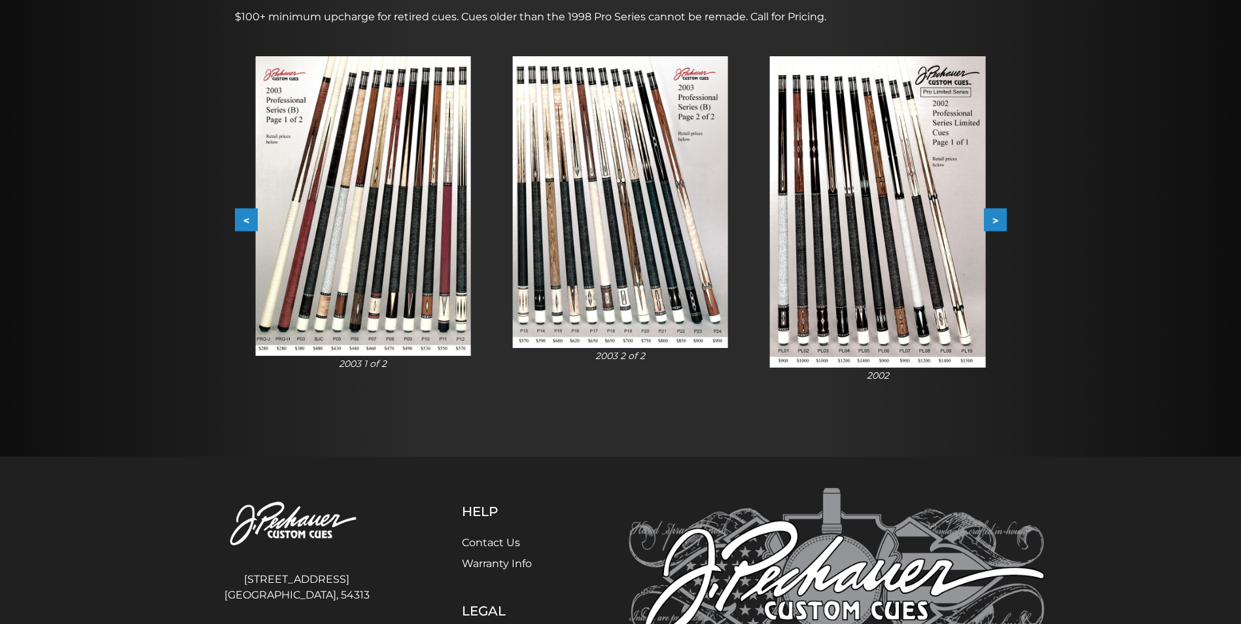
click at [997, 226] on button ">" at bounding box center [995, 220] width 23 height 23
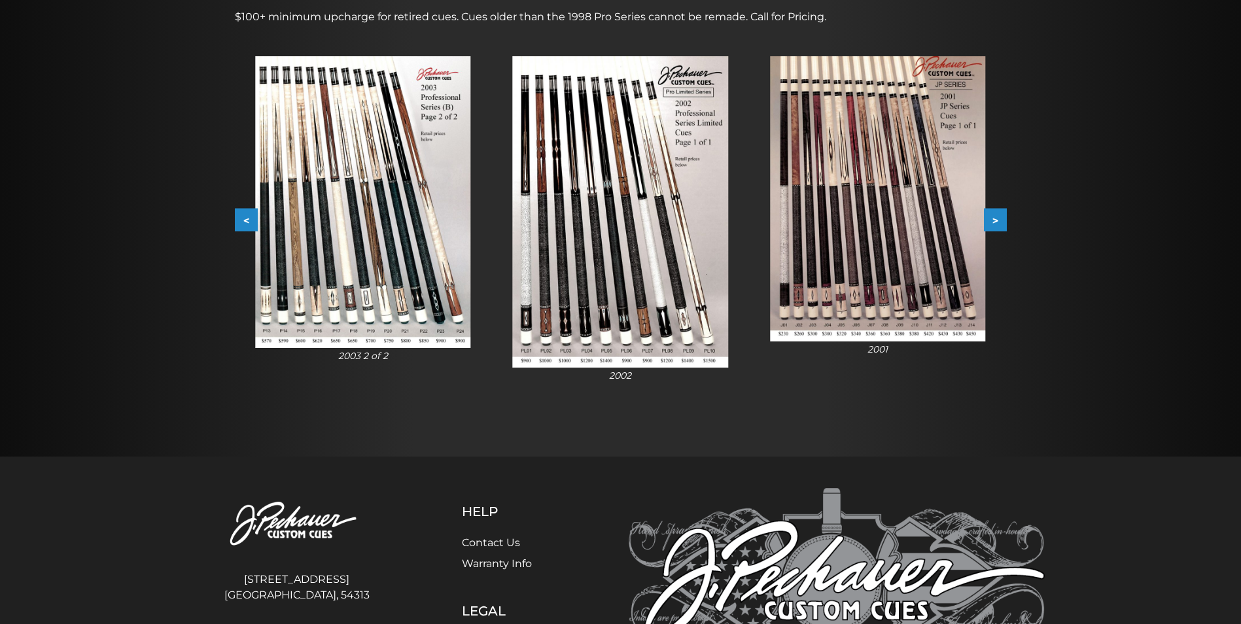
click at [997, 226] on button ">" at bounding box center [995, 220] width 23 height 23
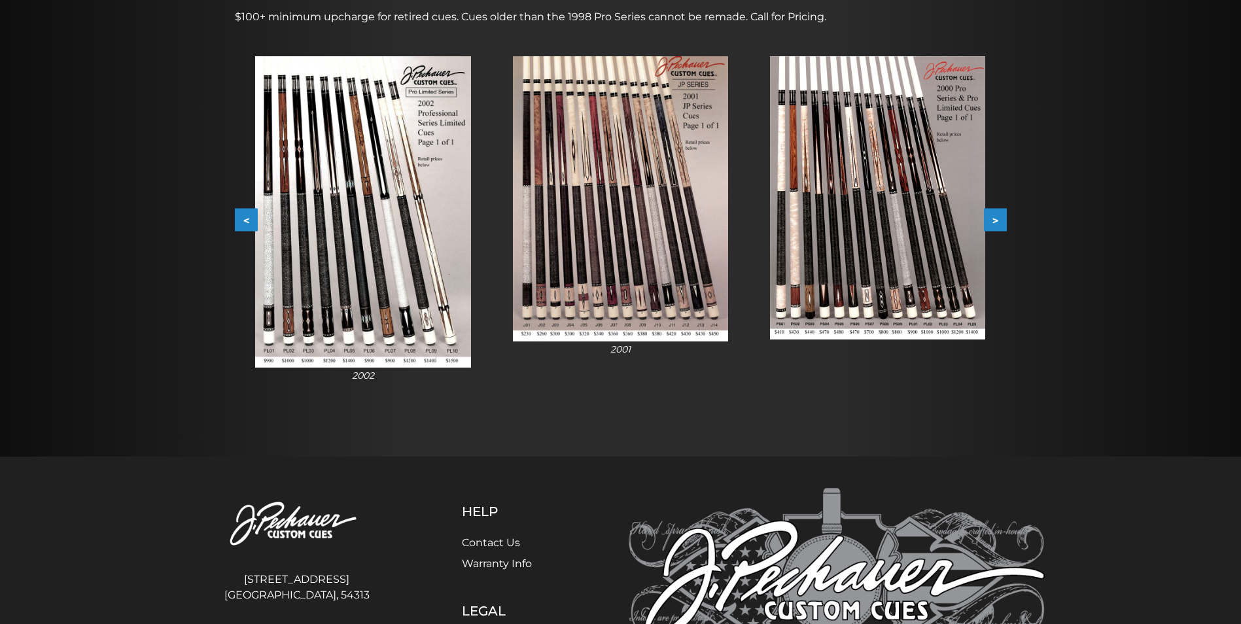
click at [997, 226] on button ">" at bounding box center [995, 220] width 23 height 23
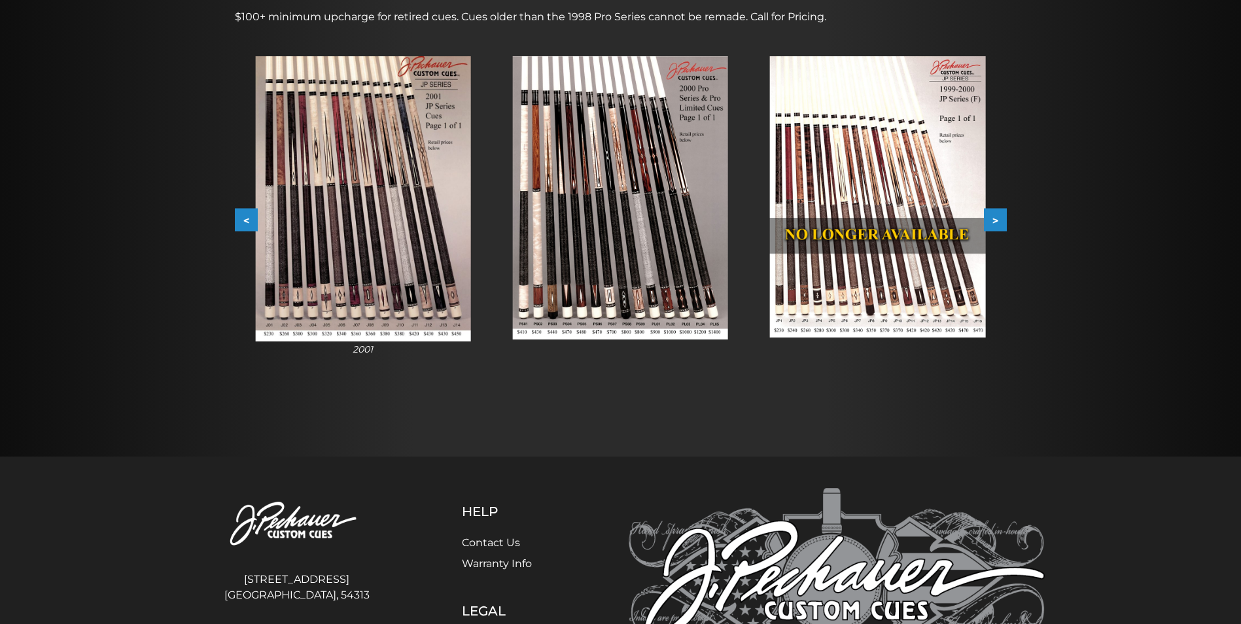
click at [997, 226] on button ">" at bounding box center [995, 220] width 23 height 23
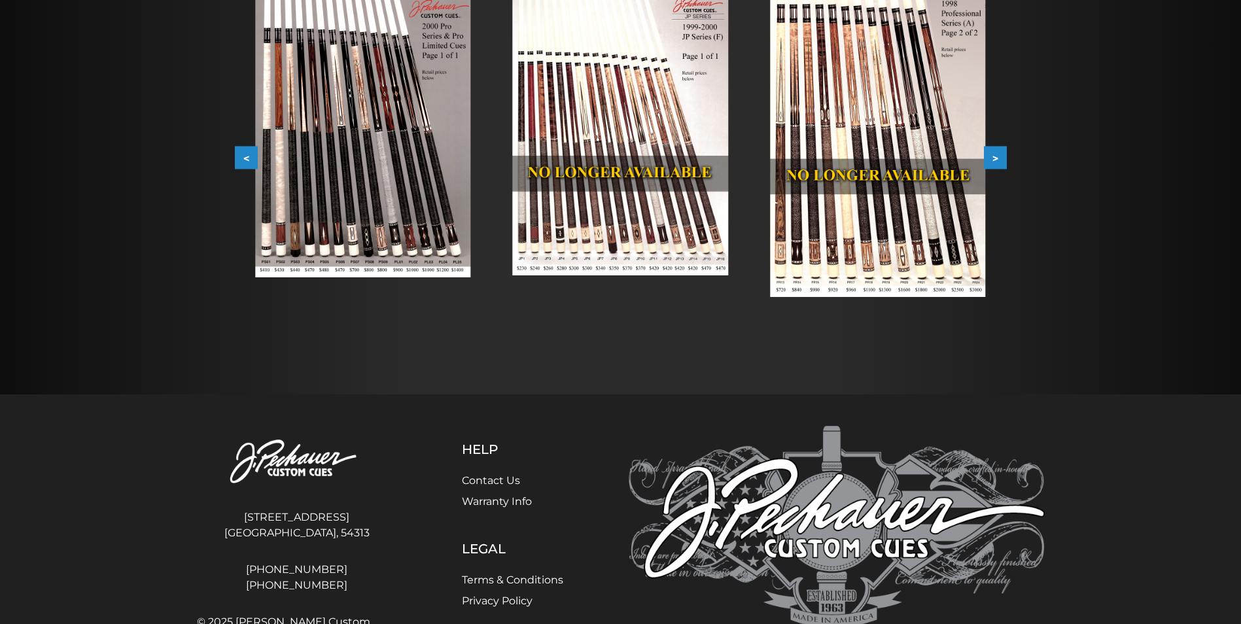
scroll to position [293, 0]
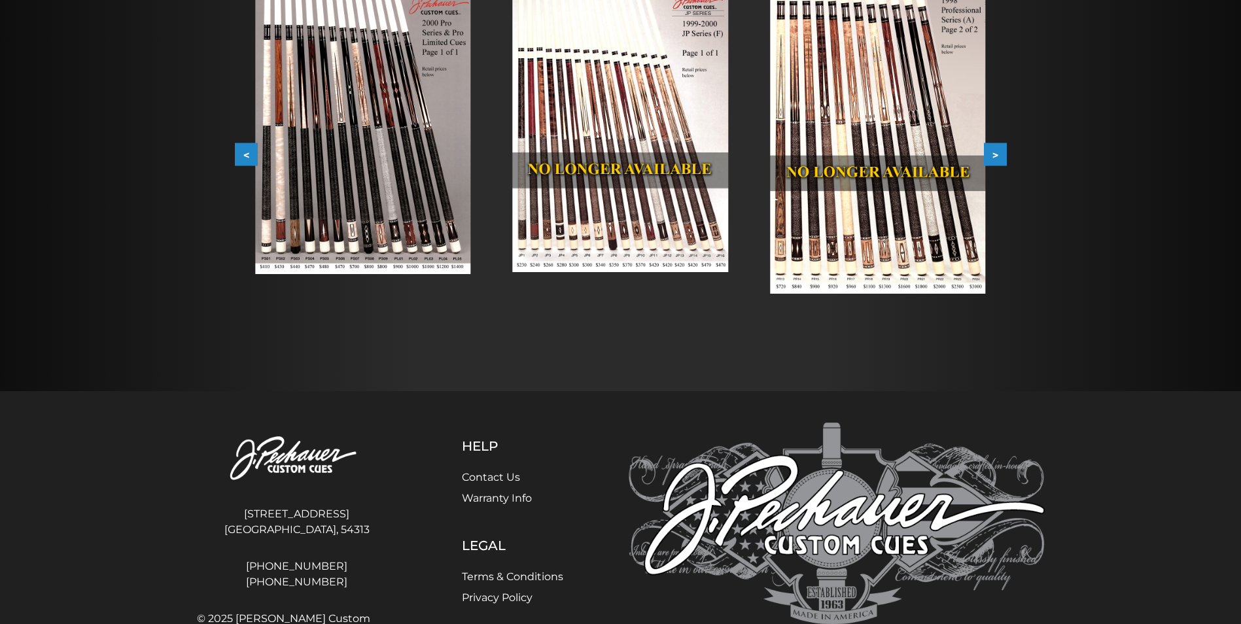
click at [808, 259] on img at bounding box center [877, 142] width 215 height 303
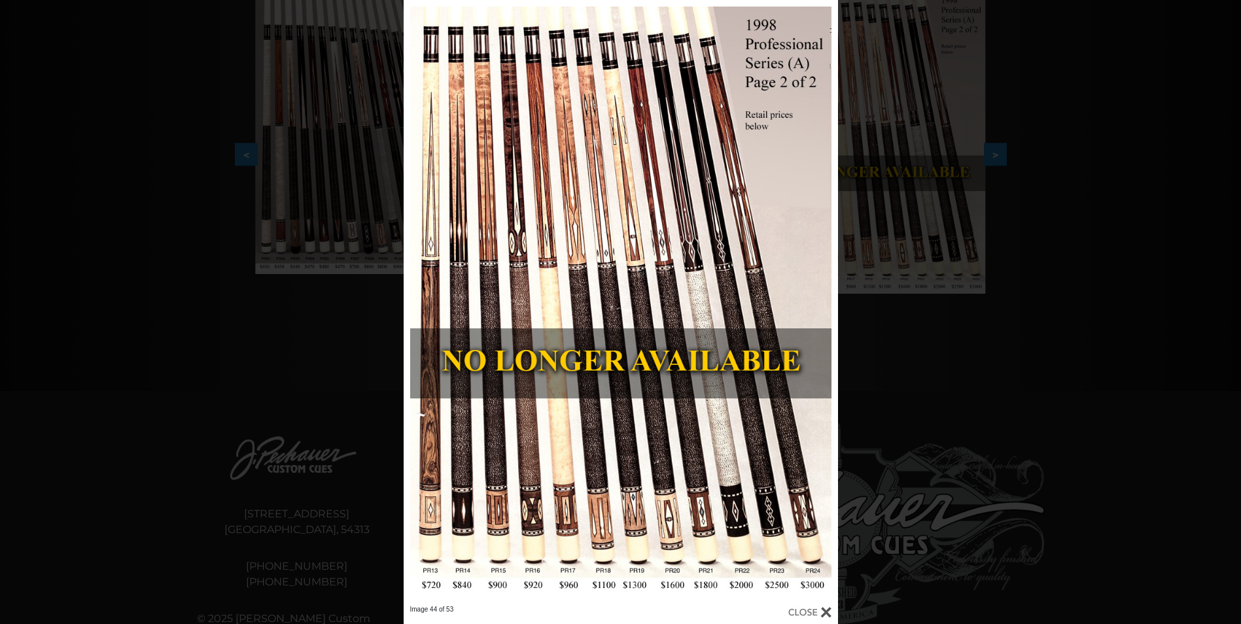
click at [802, 613] on div at bounding box center [810, 612] width 43 height 14
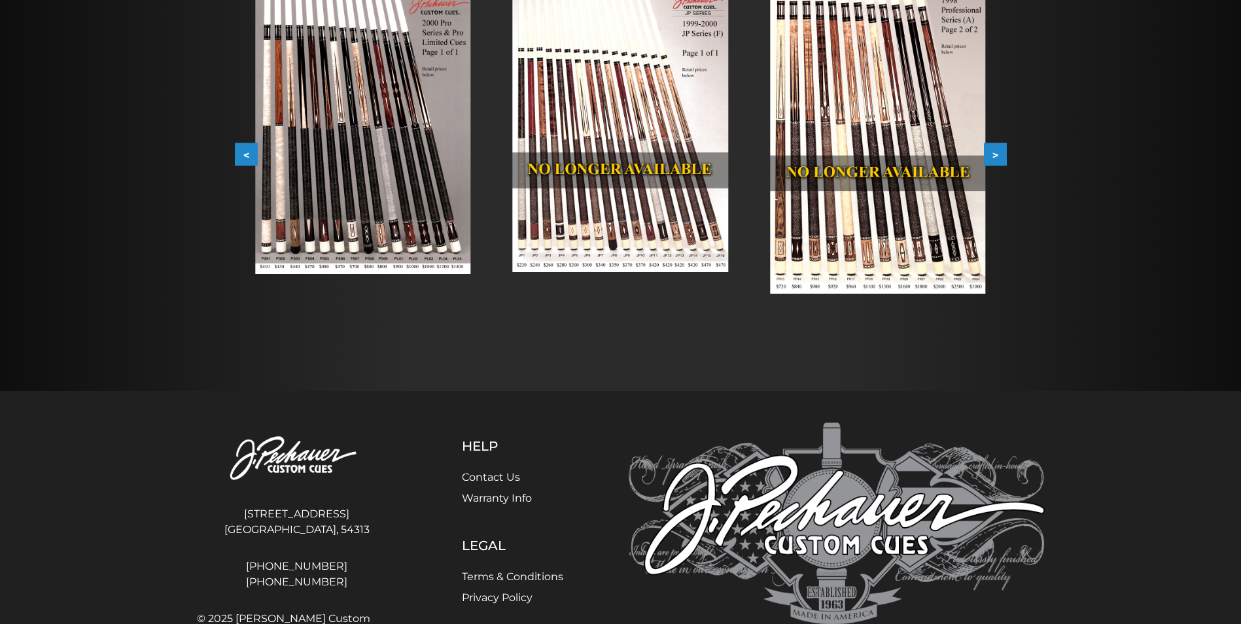
click at [237, 161] on button "<" at bounding box center [246, 154] width 23 height 23
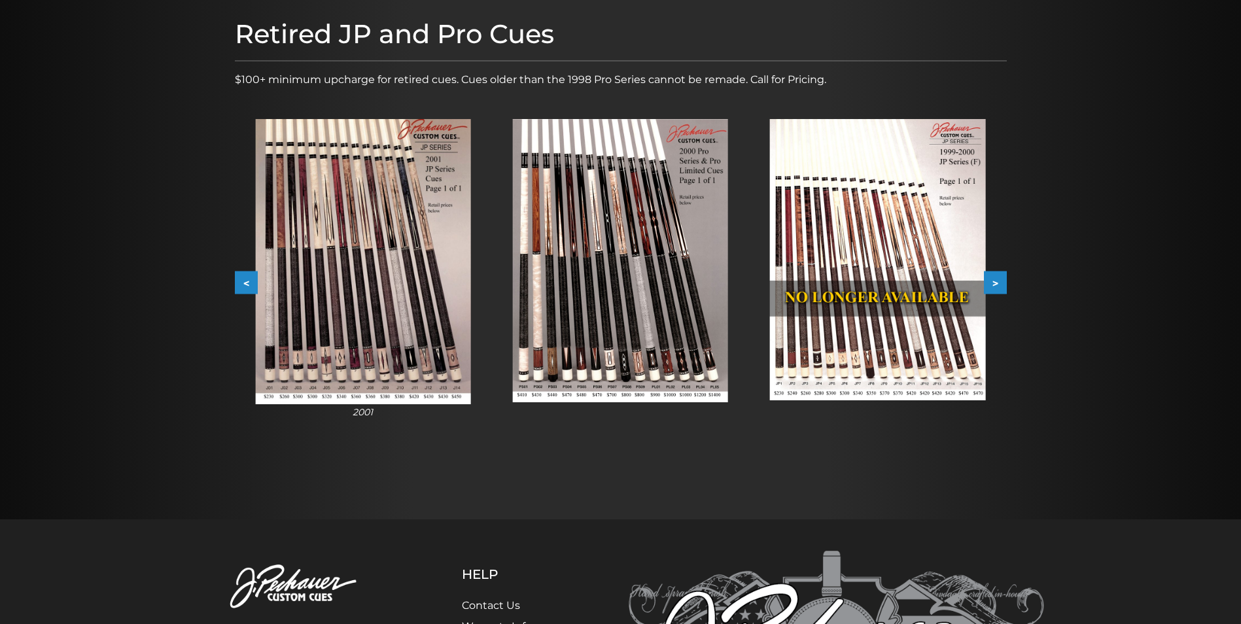
scroll to position [162, 0]
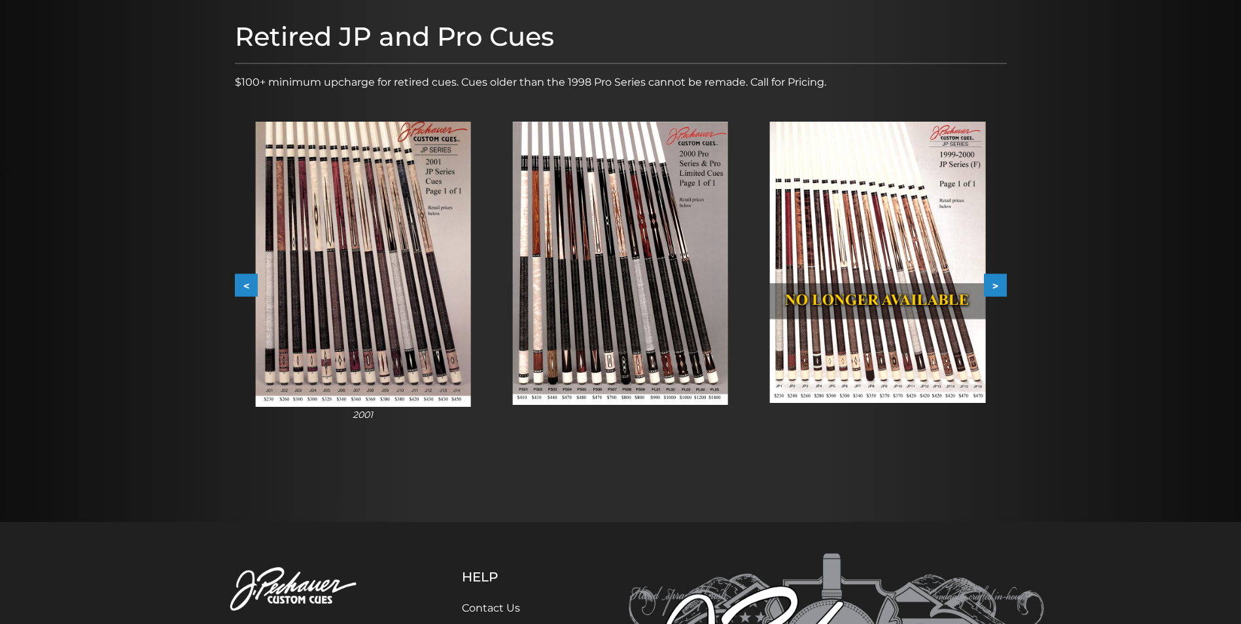
click at [241, 281] on button "<" at bounding box center [246, 285] width 23 height 23
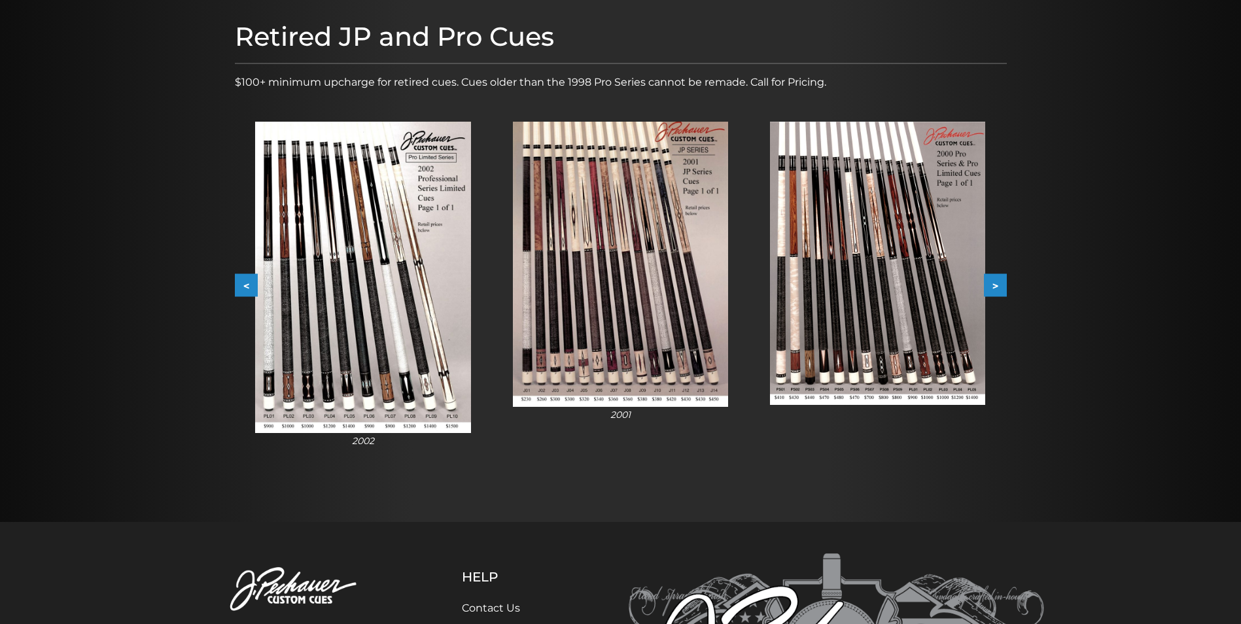
click at [240, 281] on button "<" at bounding box center [246, 285] width 23 height 23
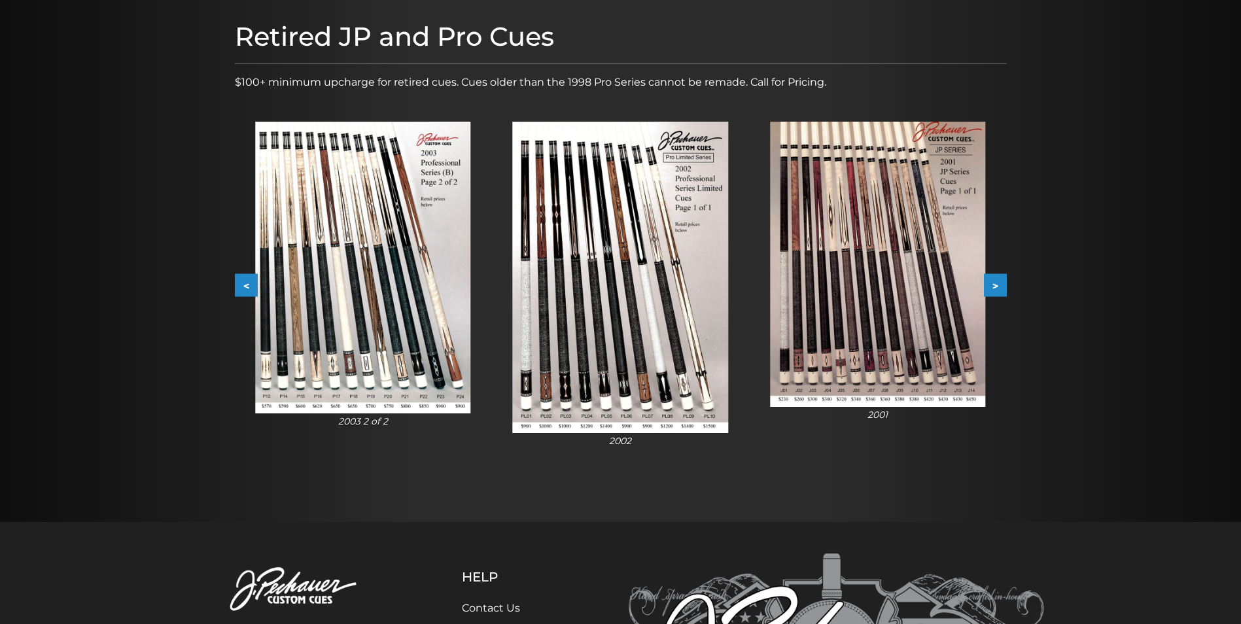
click at [240, 281] on button "<" at bounding box center [246, 285] width 23 height 23
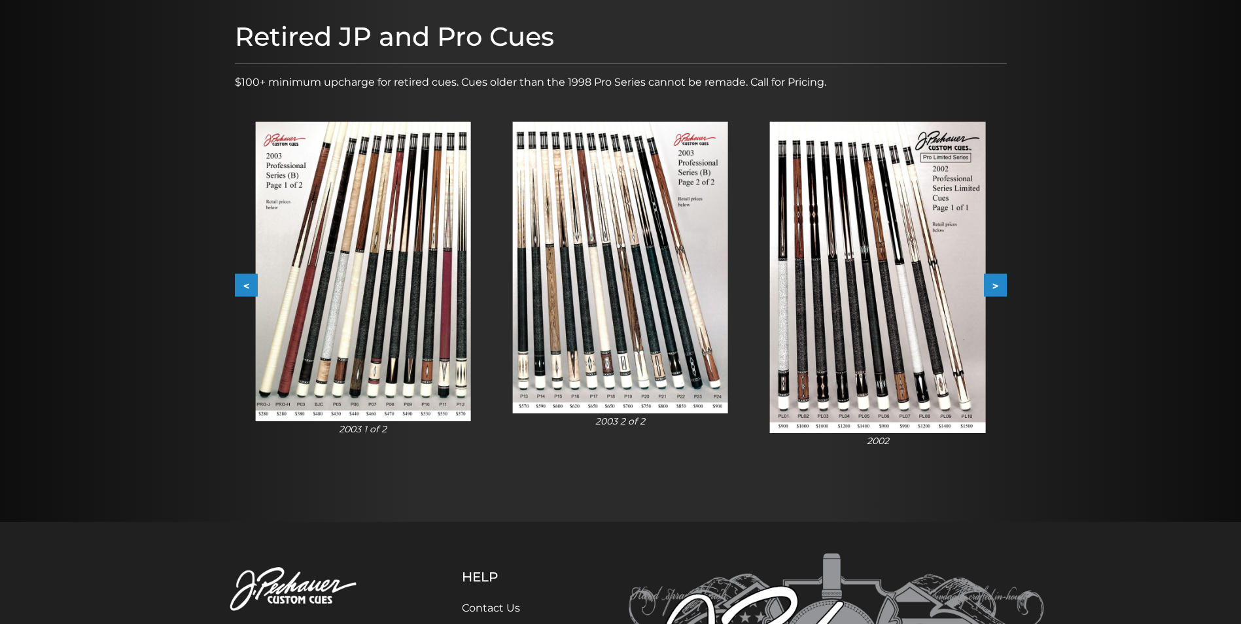
click at [240, 281] on button "<" at bounding box center [246, 285] width 23 height 23
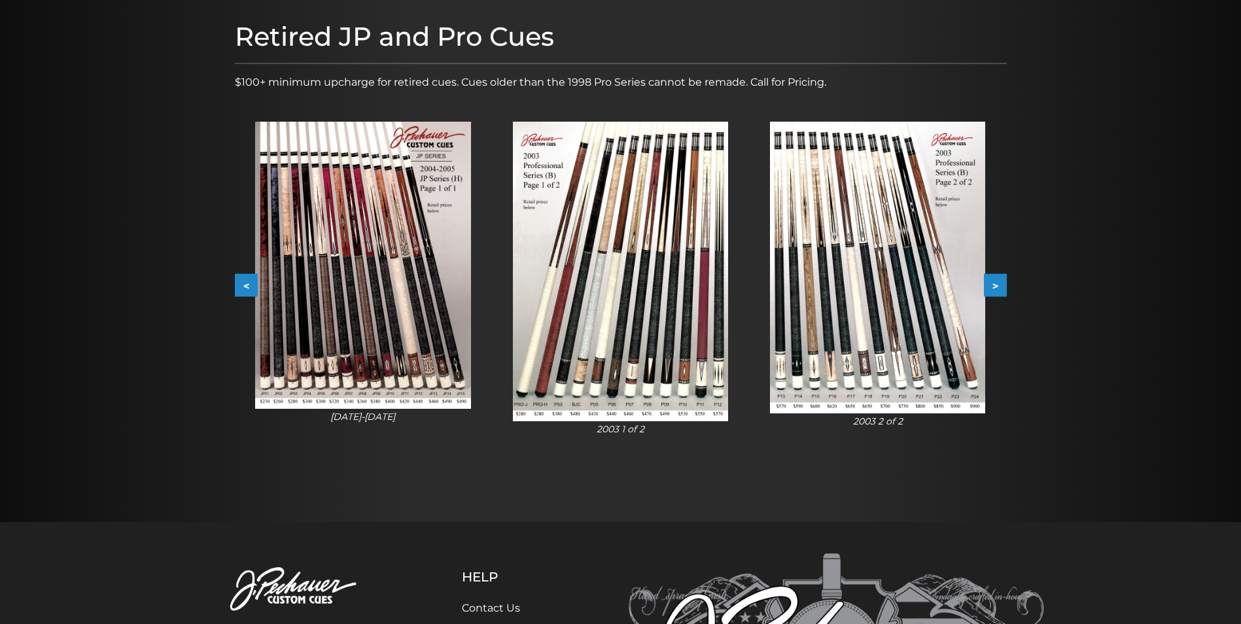
click at [240, 281] on button "<" at bounding box center [246, 285] width 23 height 23
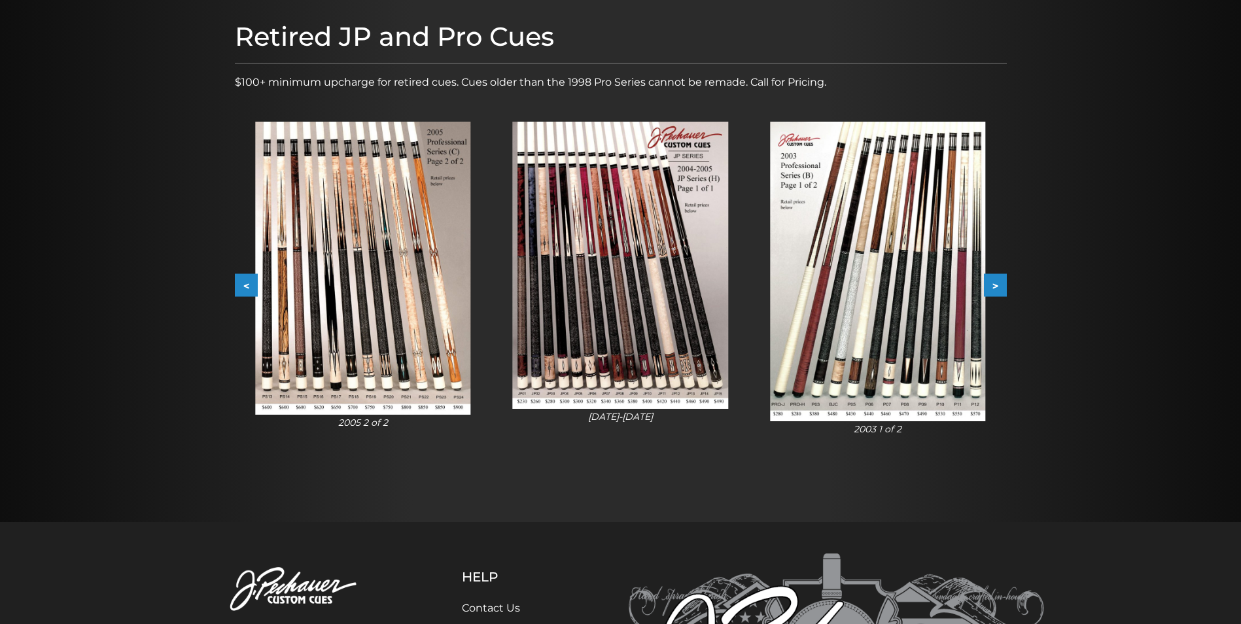
click at [240, 281] on button "<" at bounding box center [246, 285] width 23 height 23
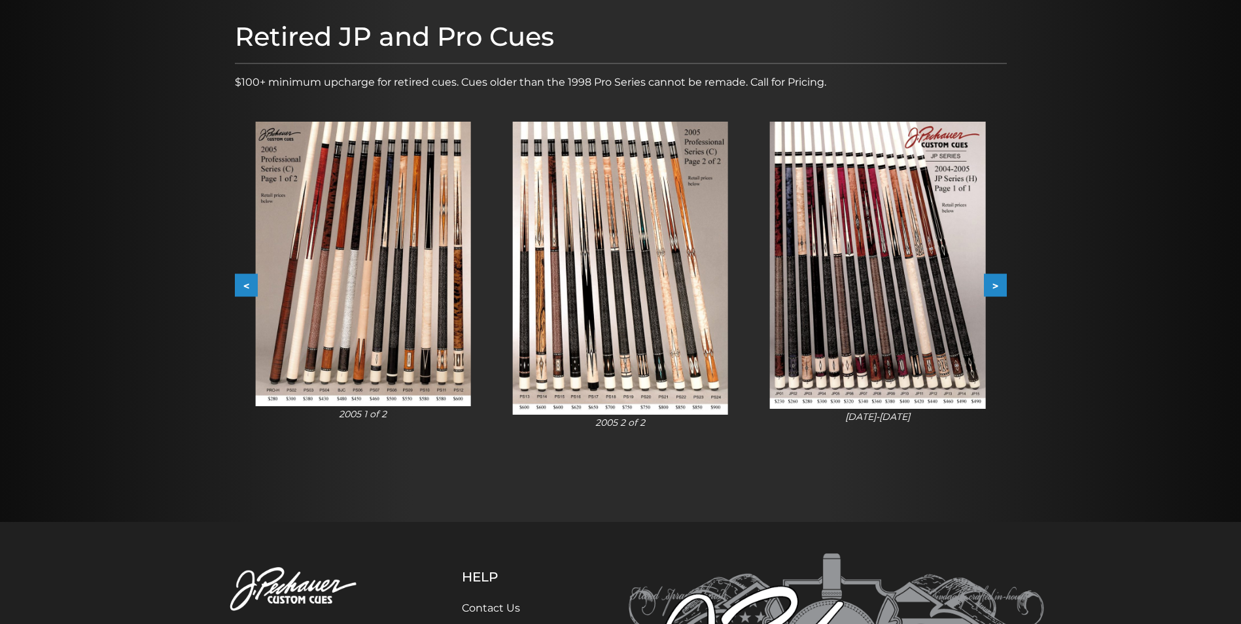
click at [602, 369] on img at bounding box center [620, 269] width 215 height 294
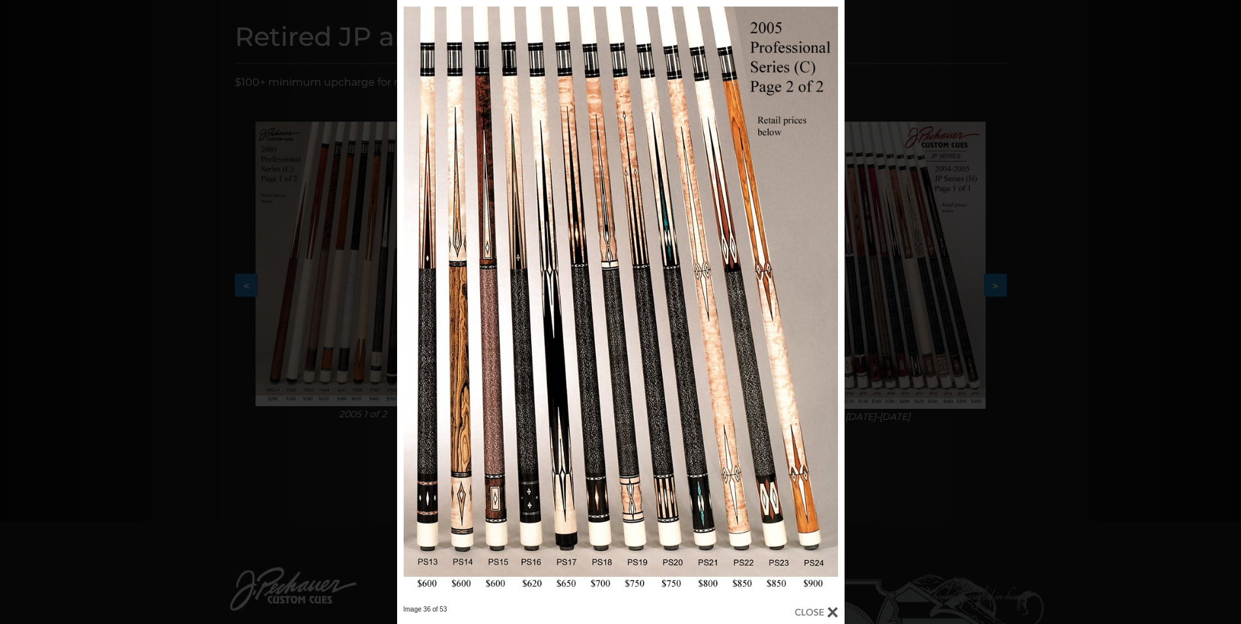
click at [809, 607] on div at bounding box center [816, 612] width 43 height 14
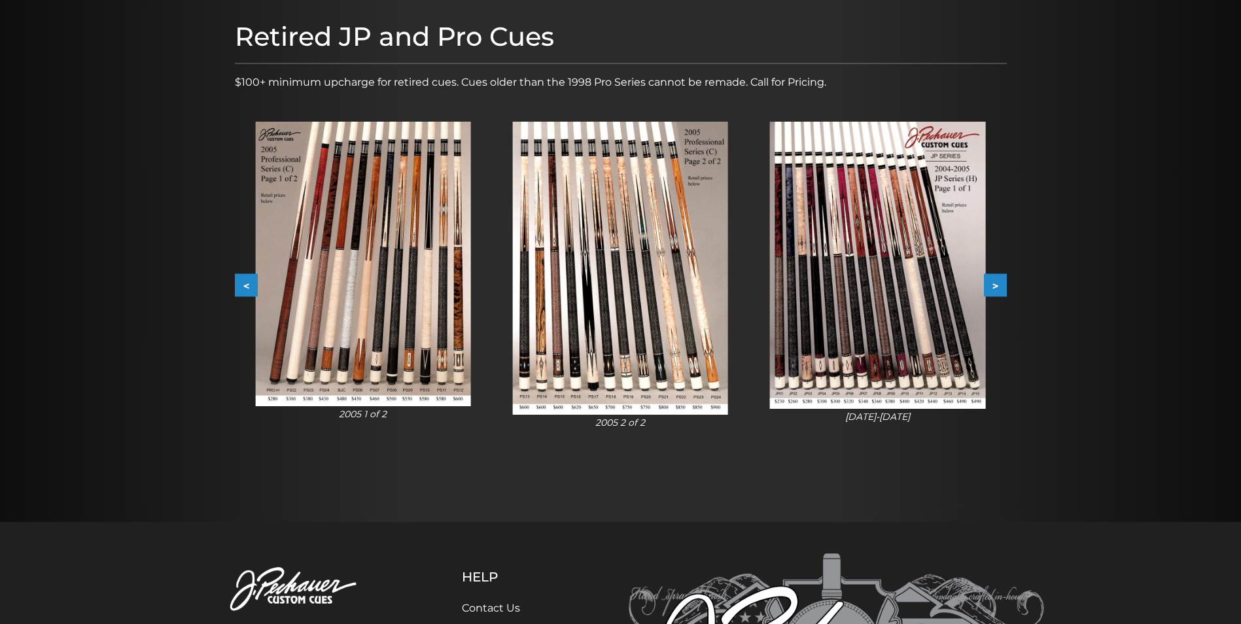
click at [329, 303] on img at bounding box center [362, 264] width 215 height 285
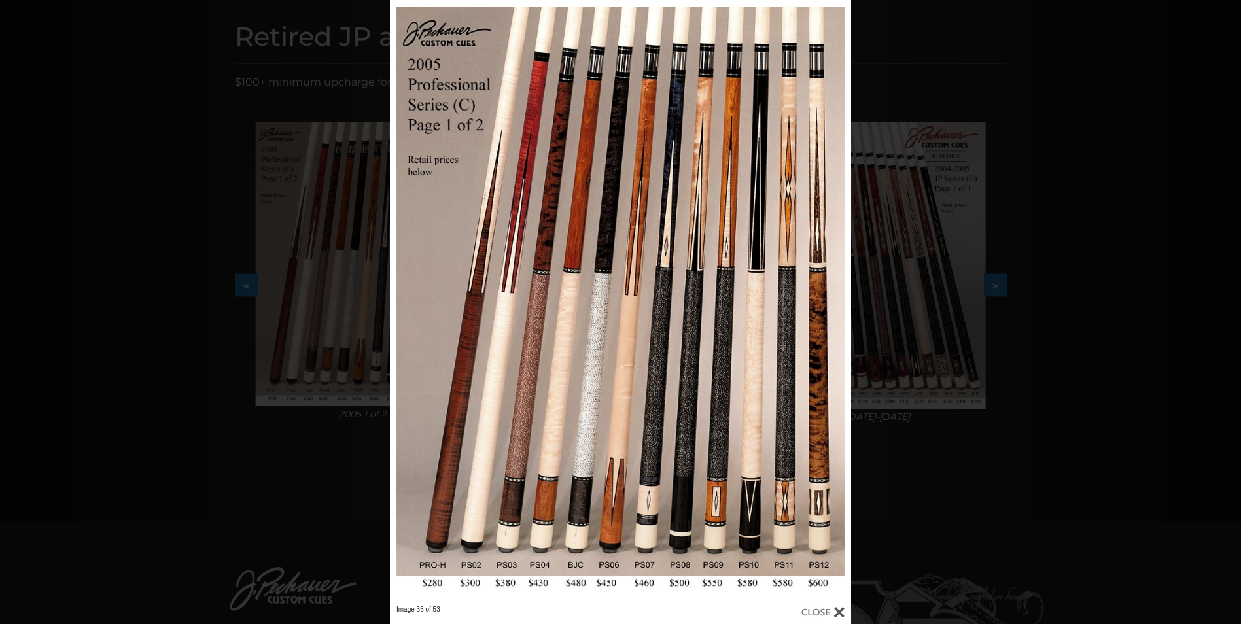
click at [819, 612] on div at bounding box center [823, 612] width 43 height 14
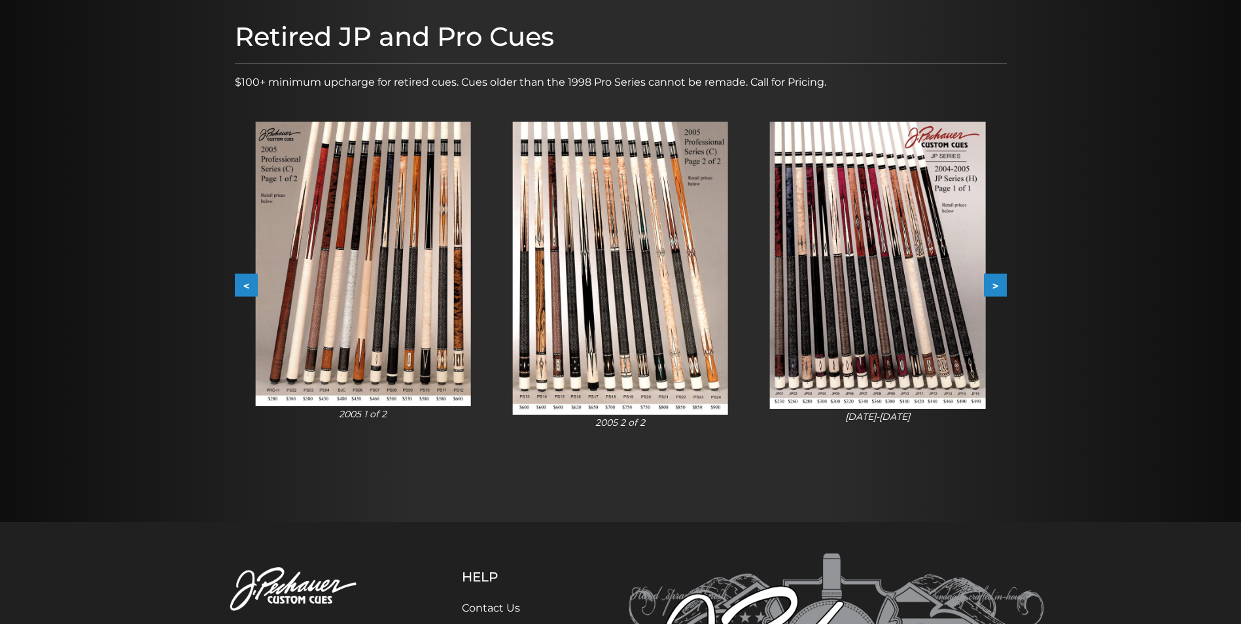
click at [243, 281] on button "<" at bounding box center [246, 285] width 23 height 23
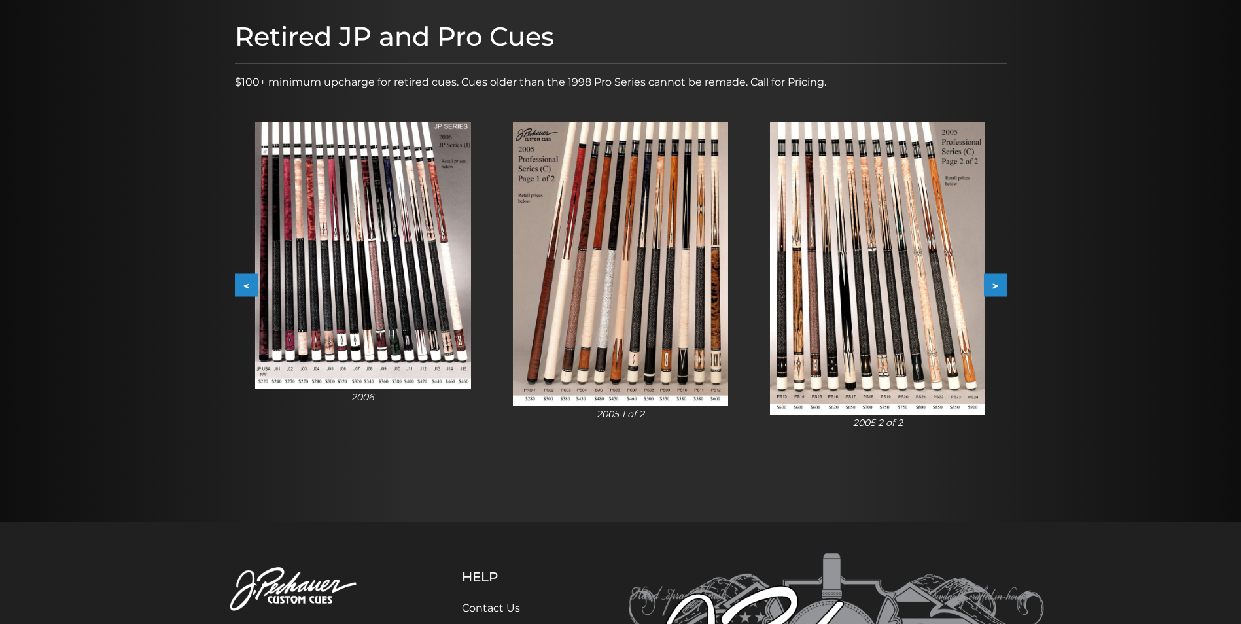
click at [241, 281] on button "<" at bounding box center [246, 285] width 23 height 23
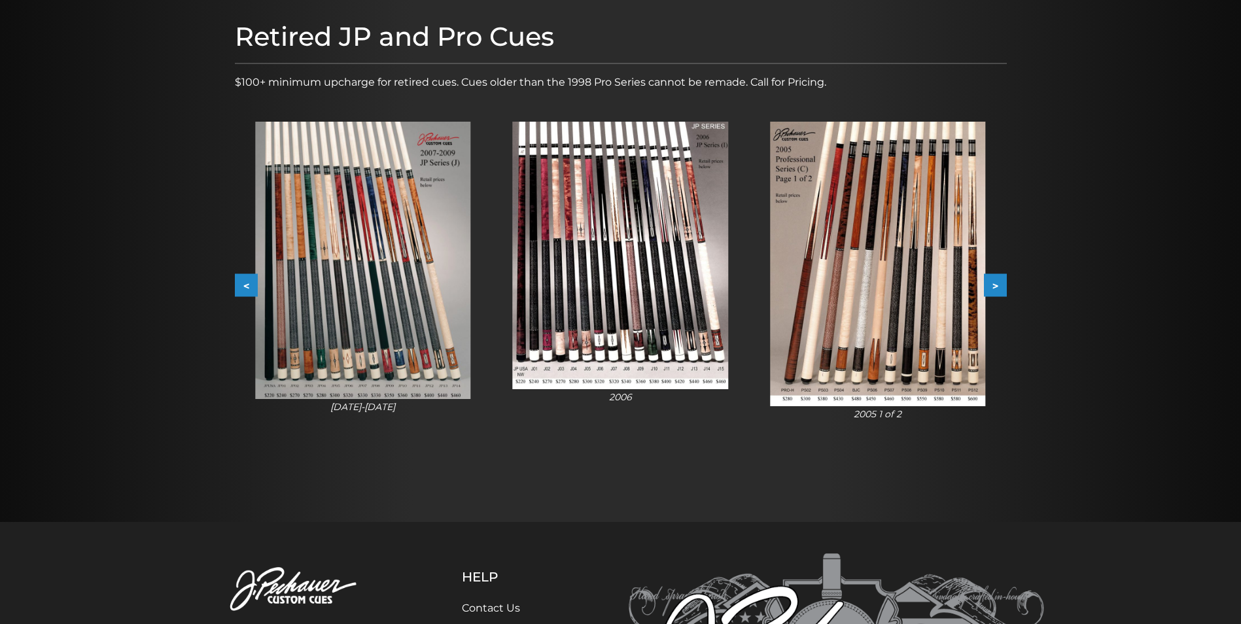
click at [240, 282] on button "<" at bounding box center [246, 285] width 23 height 23
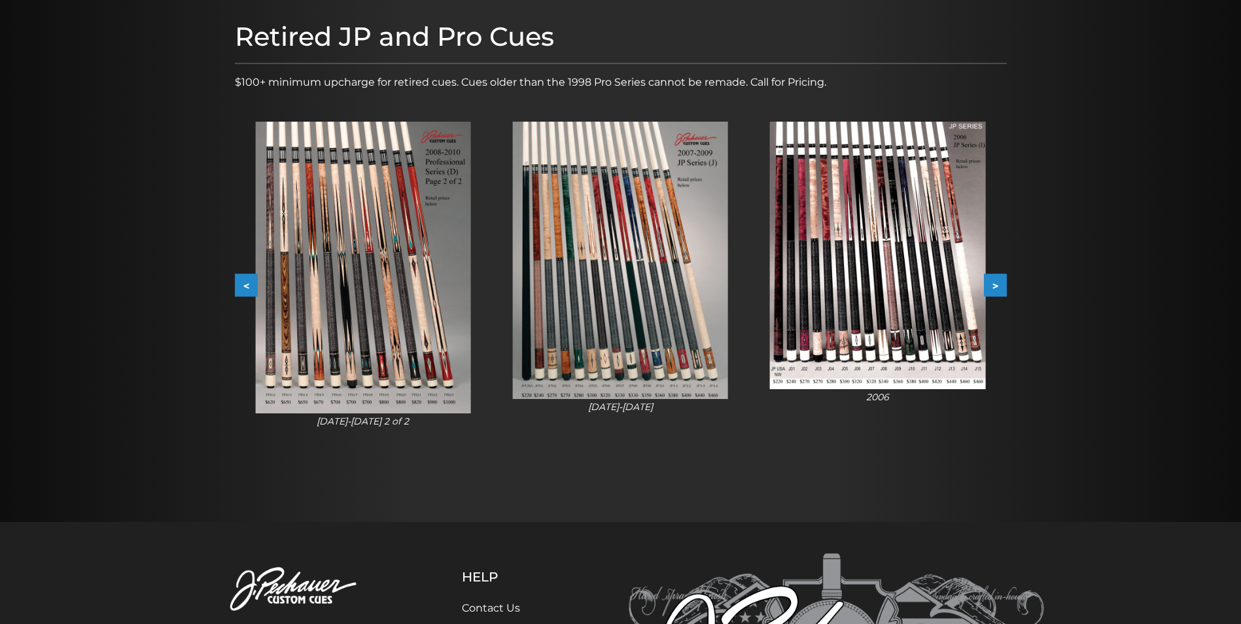
click at [391, 344] on img at bounding box center [362, 268] width 215 height 292
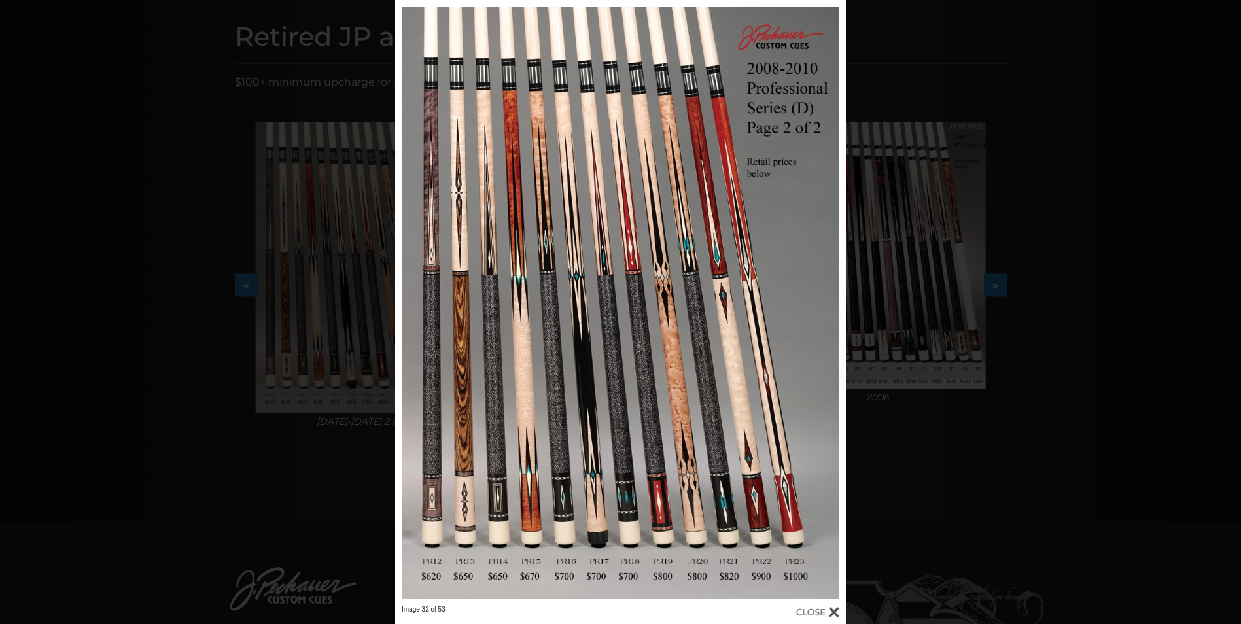
click at [802, 610] on div at bounding box center [817, 612] width 43 height 14
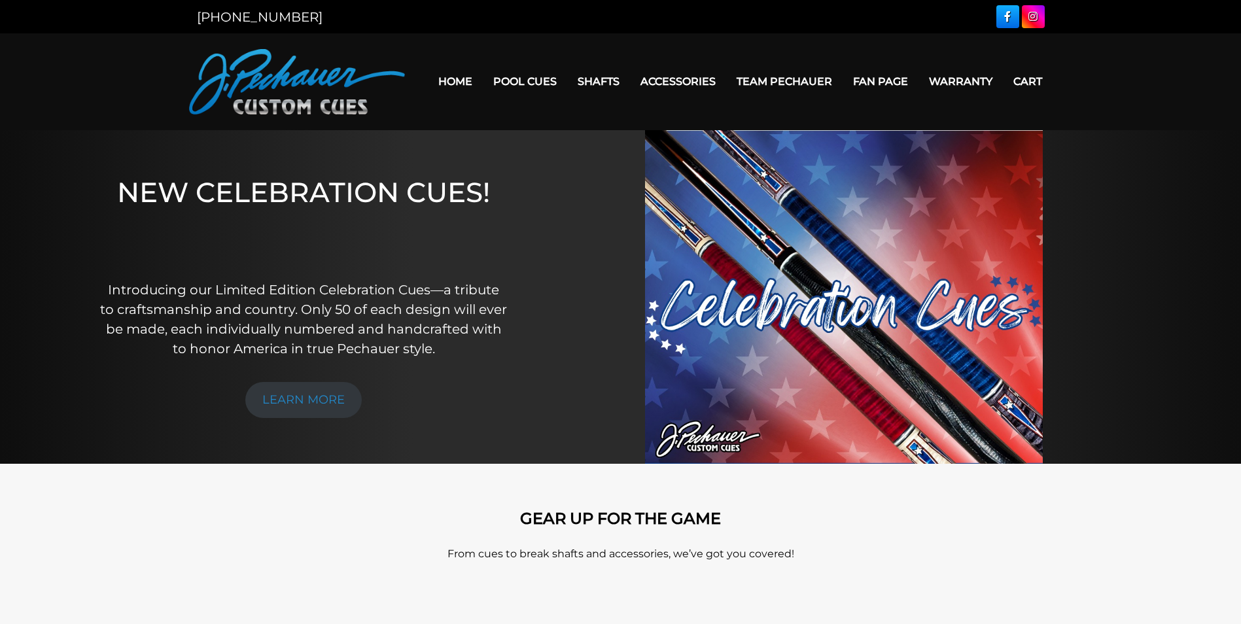
click at [957, 80] on link "Warranty" at bounding box center [961, 81] width 84 height 33
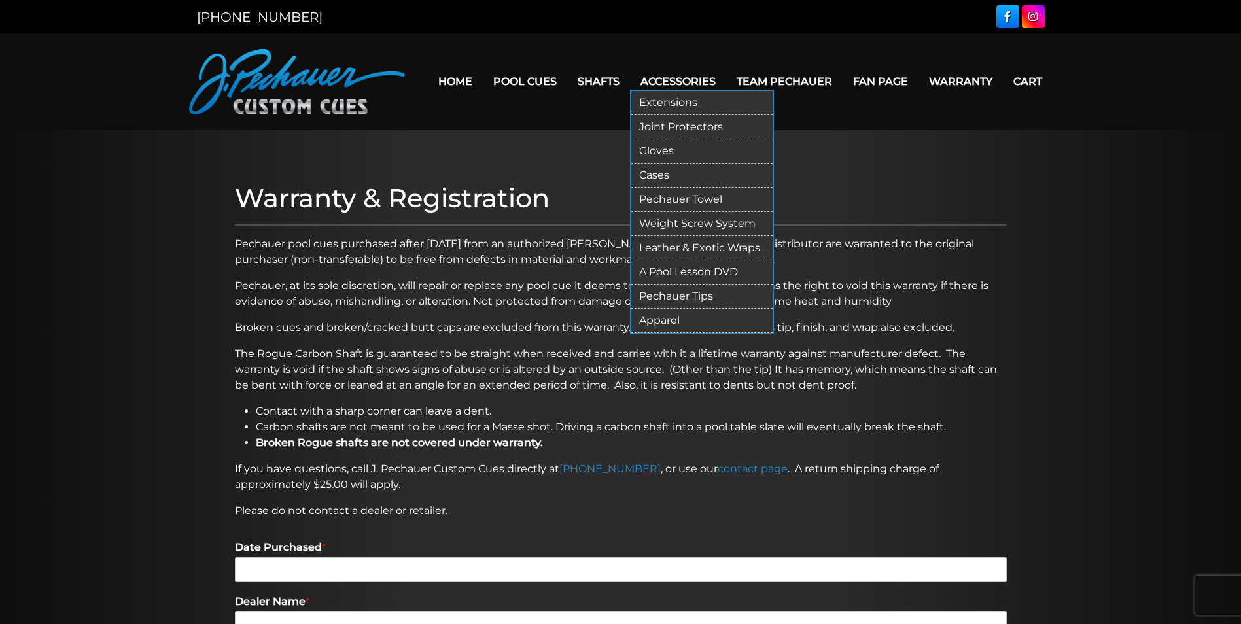
click at [668, 323] on link "Apparel" at bounding box center [701, 321] width 141 height 24
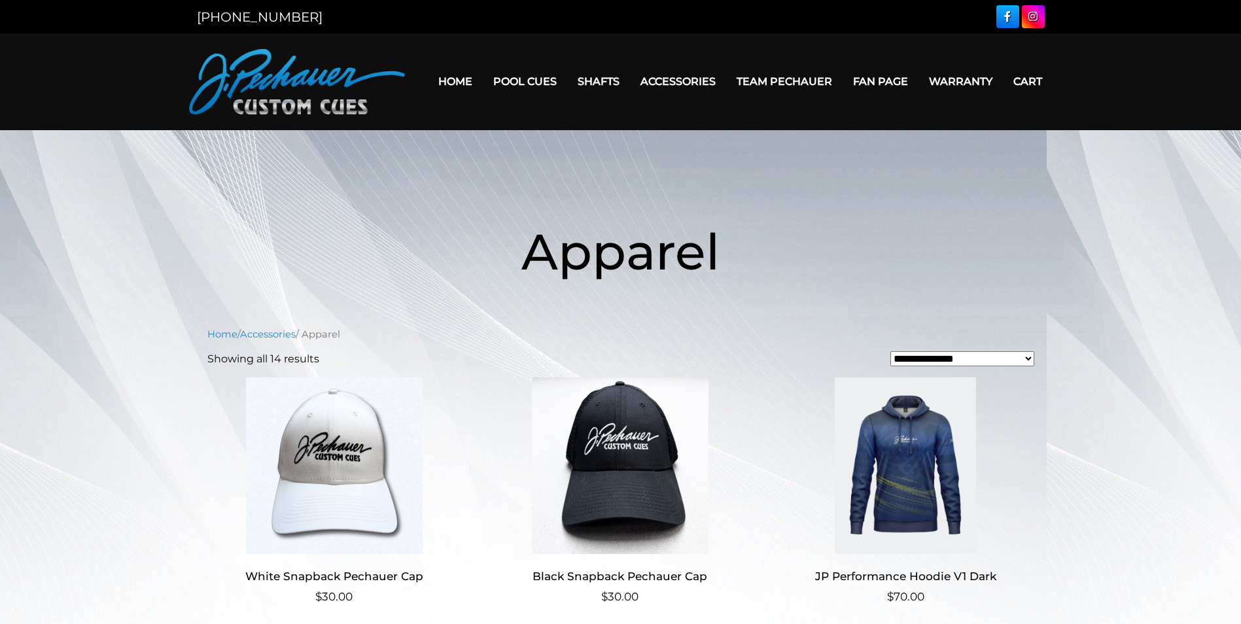
click at [455, 86] on link "Home" at bounding box center [455, 81] width 55 height 33
